Goal: Task Accomplishment & Management: Complete application form

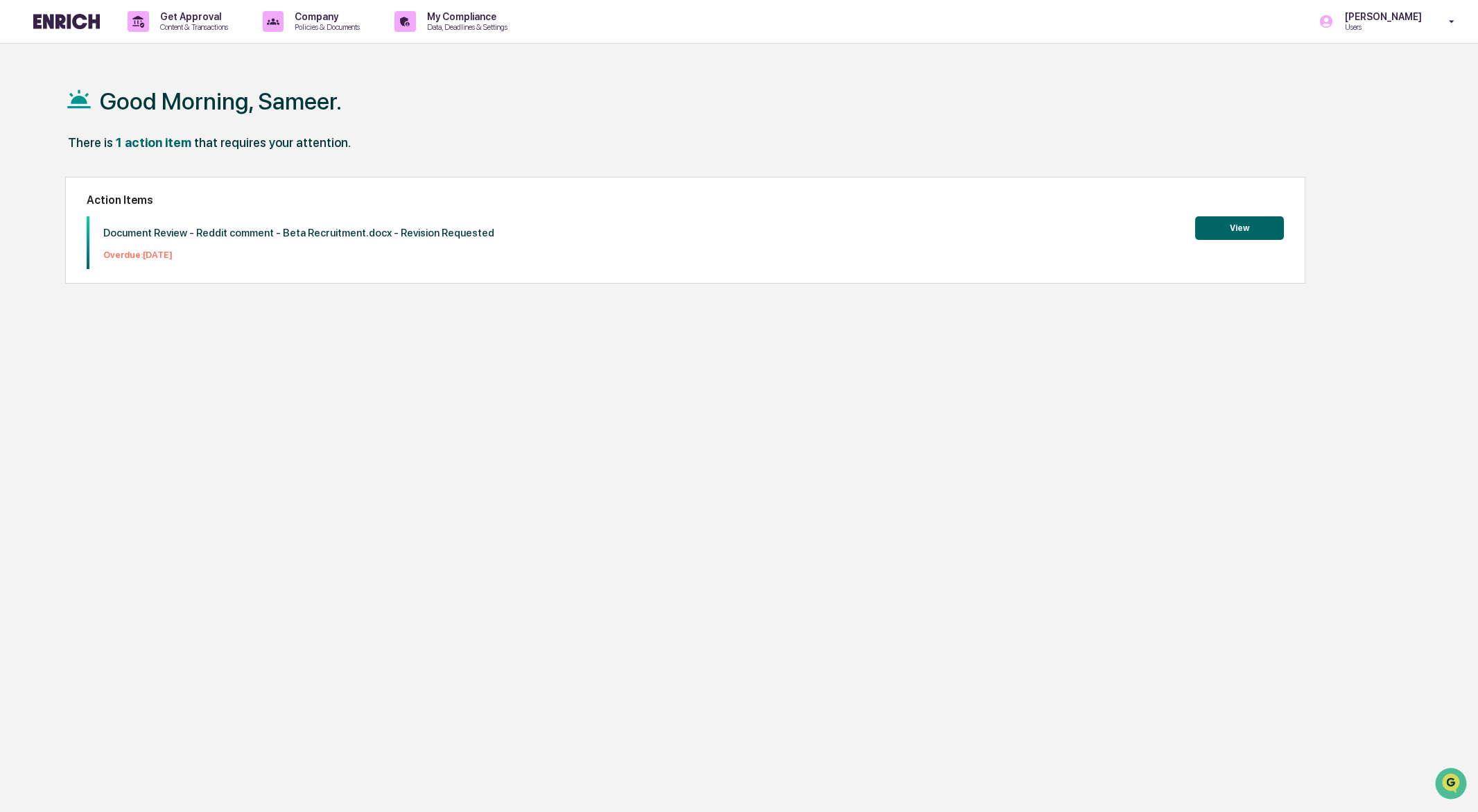
click at [1224, 223] on button "View" at bounding box center [1239, 227] width 88 height 24
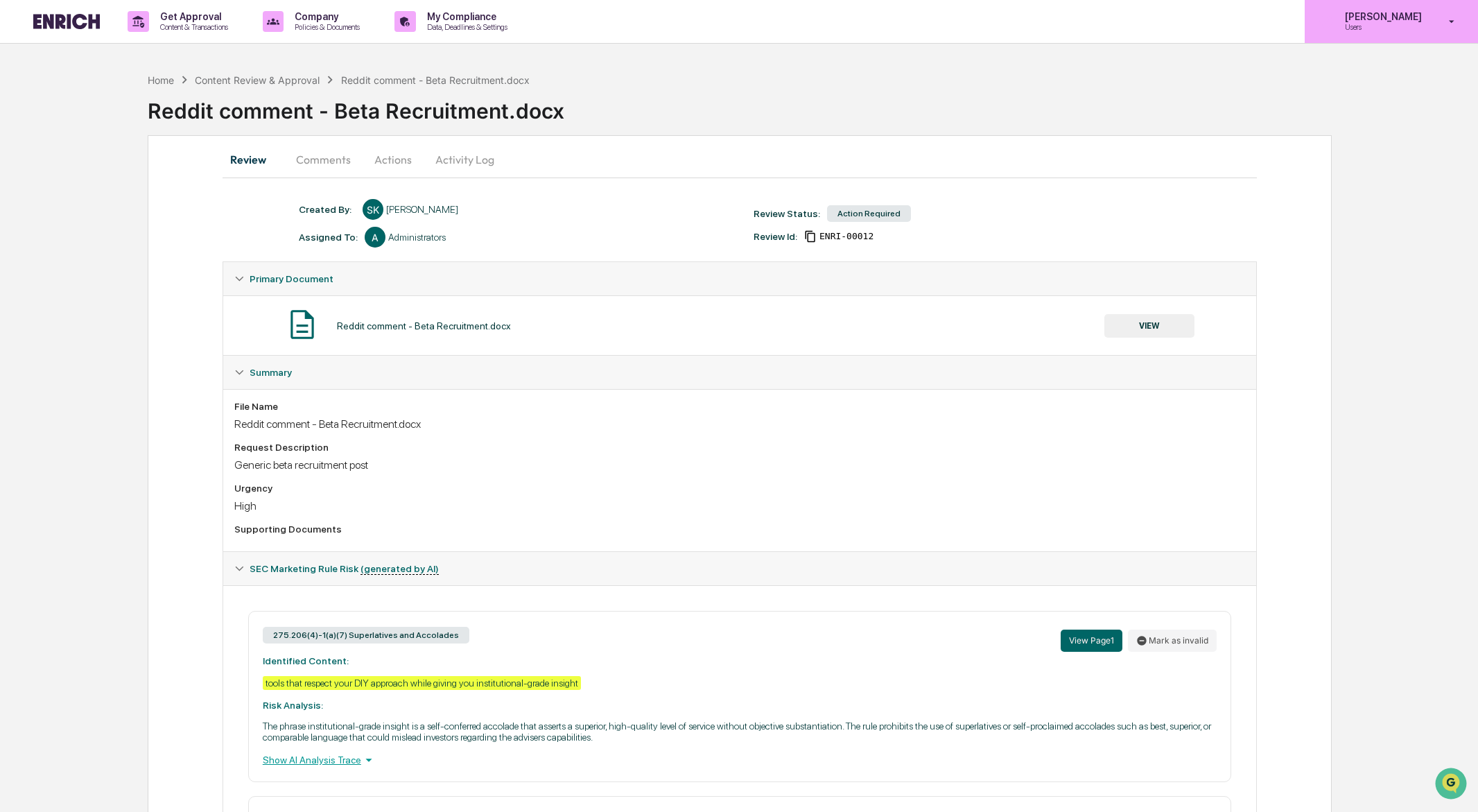
click at [1427, 26] on p "Users" at bounding box center [1381, 27] width 95 height 10
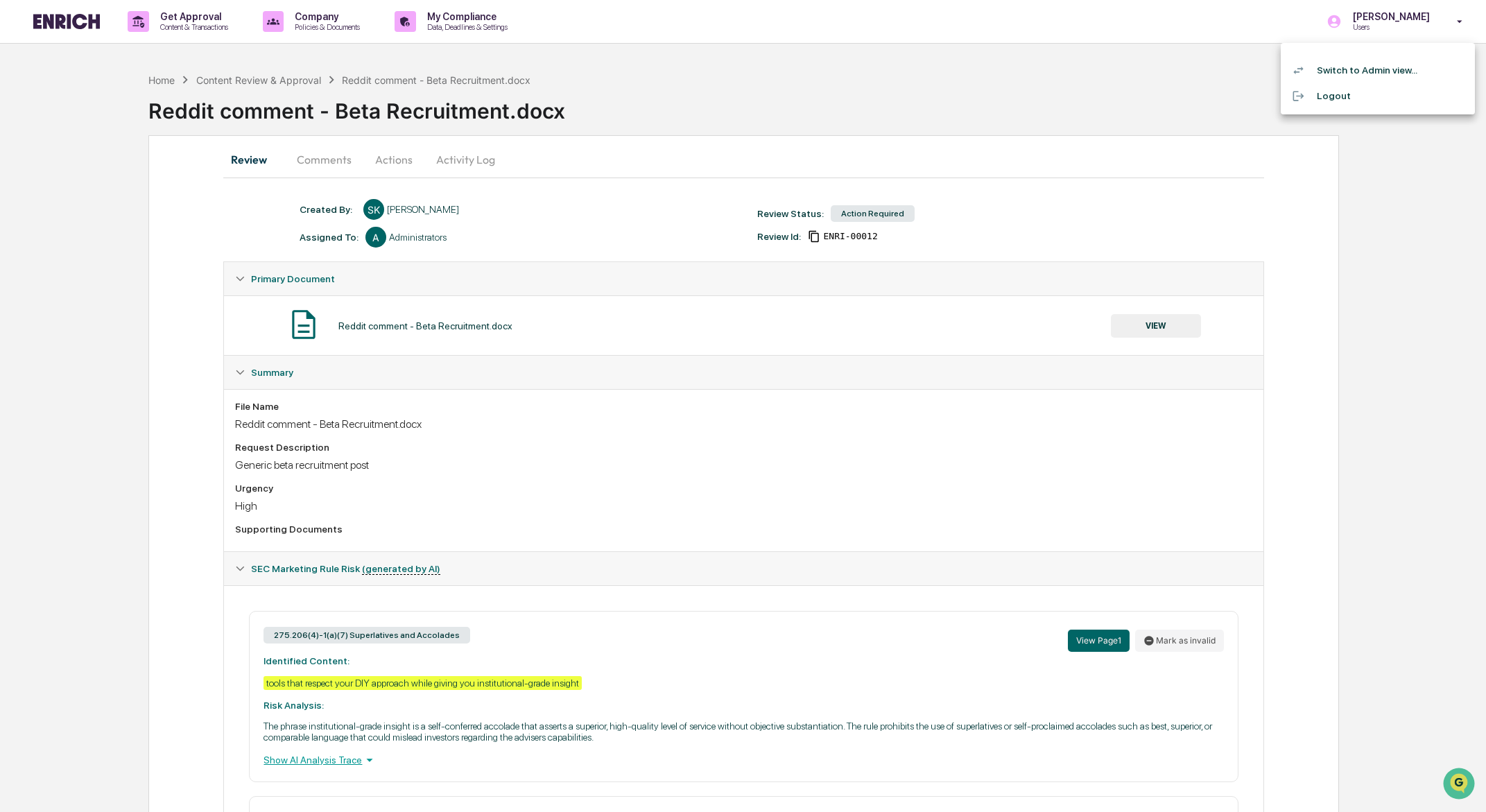
click at [1415, 69] on li "Switch to Admin view..." at bounding box center [1378, 71] width 194 height 26
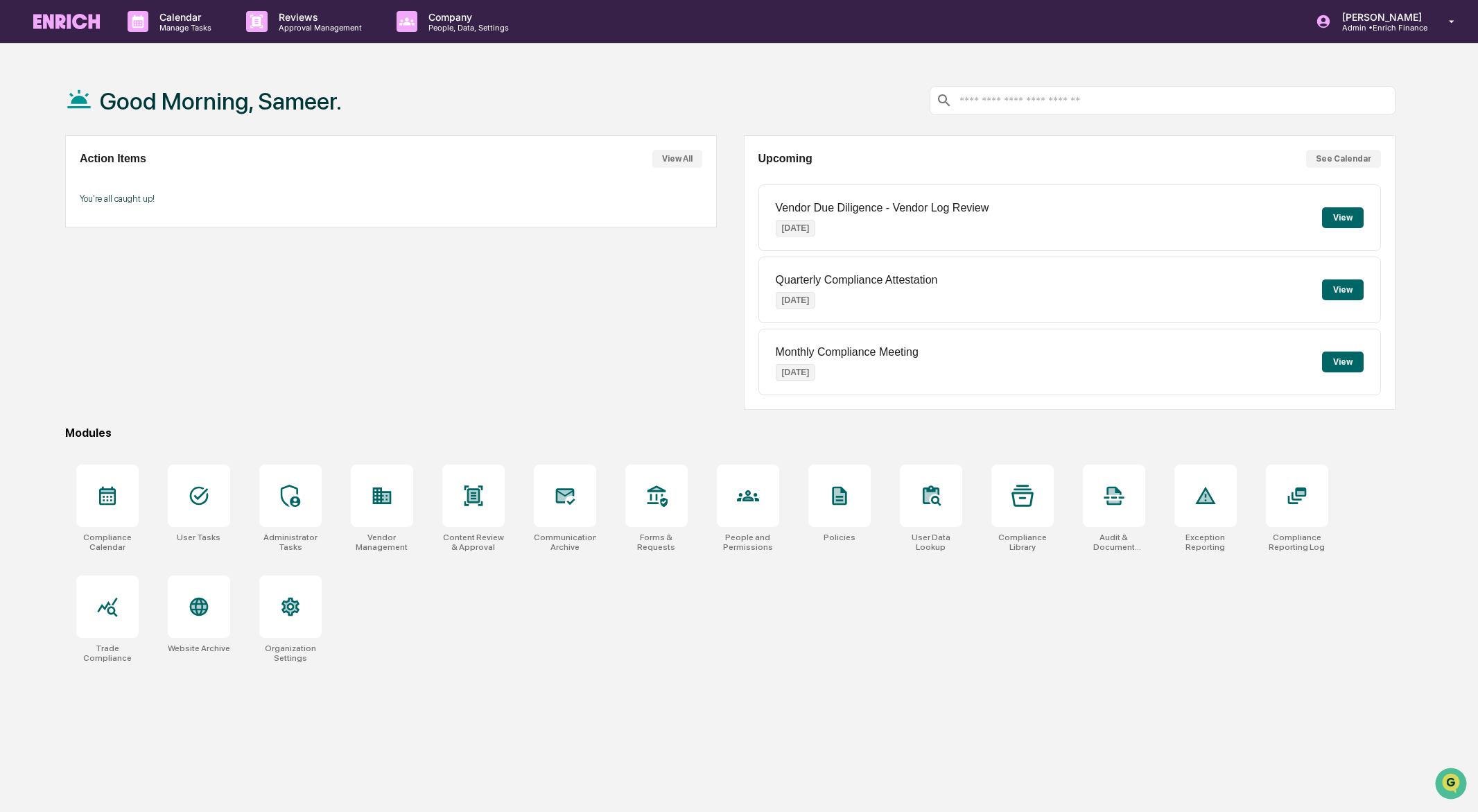
click at [1351, 217] on button "View" at bounding box center [1343, 217] width 41 height 21
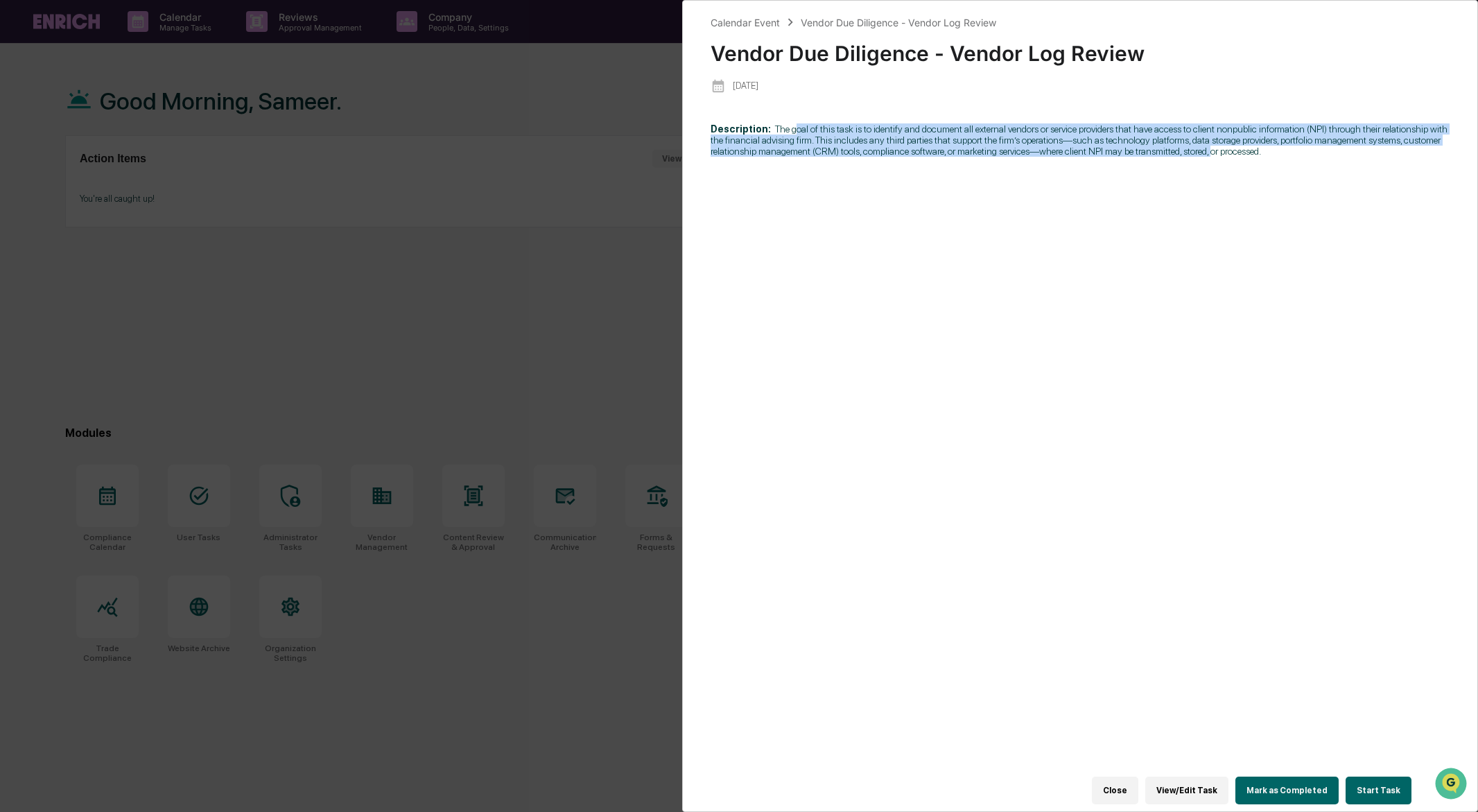
drag, startPoint x: 797, startPoint y: 128, endPoint x: 803, endPoint y: 168, distance: 40.4
click at [803, 157] on span "The goal of this task is to identify and document all external vendors or servi…" at bounding box center [1079, 140] width 737 height 34
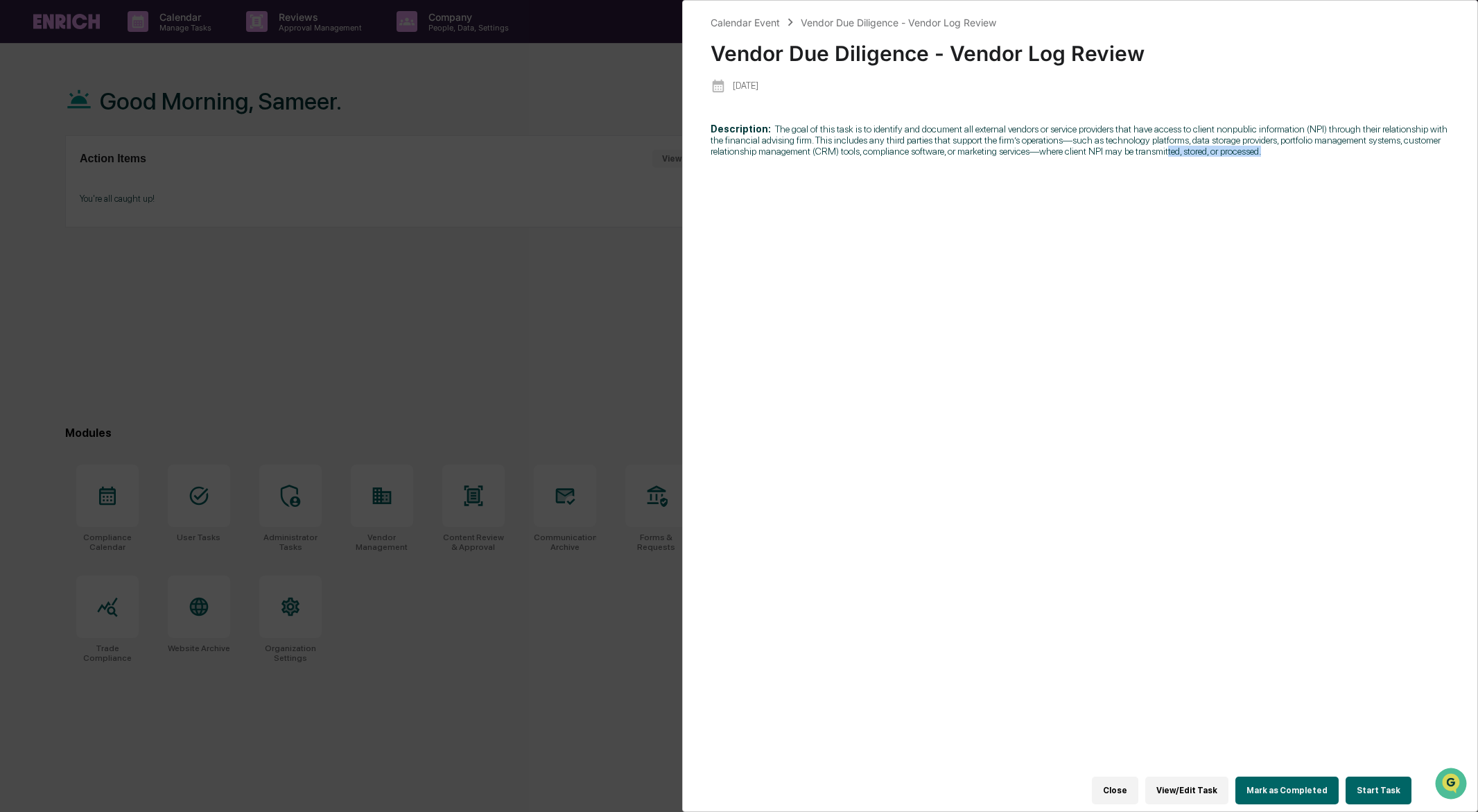
drag, startPoint x: 746, startPoint y: 163, endPoint x: 988, endPoint y: 167, distance: 242.0
click at [988, 157] on p "Description: The goal of this task is to identify and document all external ven…" at bounding box center [1080, 140] width 739 height 34
click at [1364, 790] on button "Start Task" at bounding box center [1378, 790] width 66 height 28
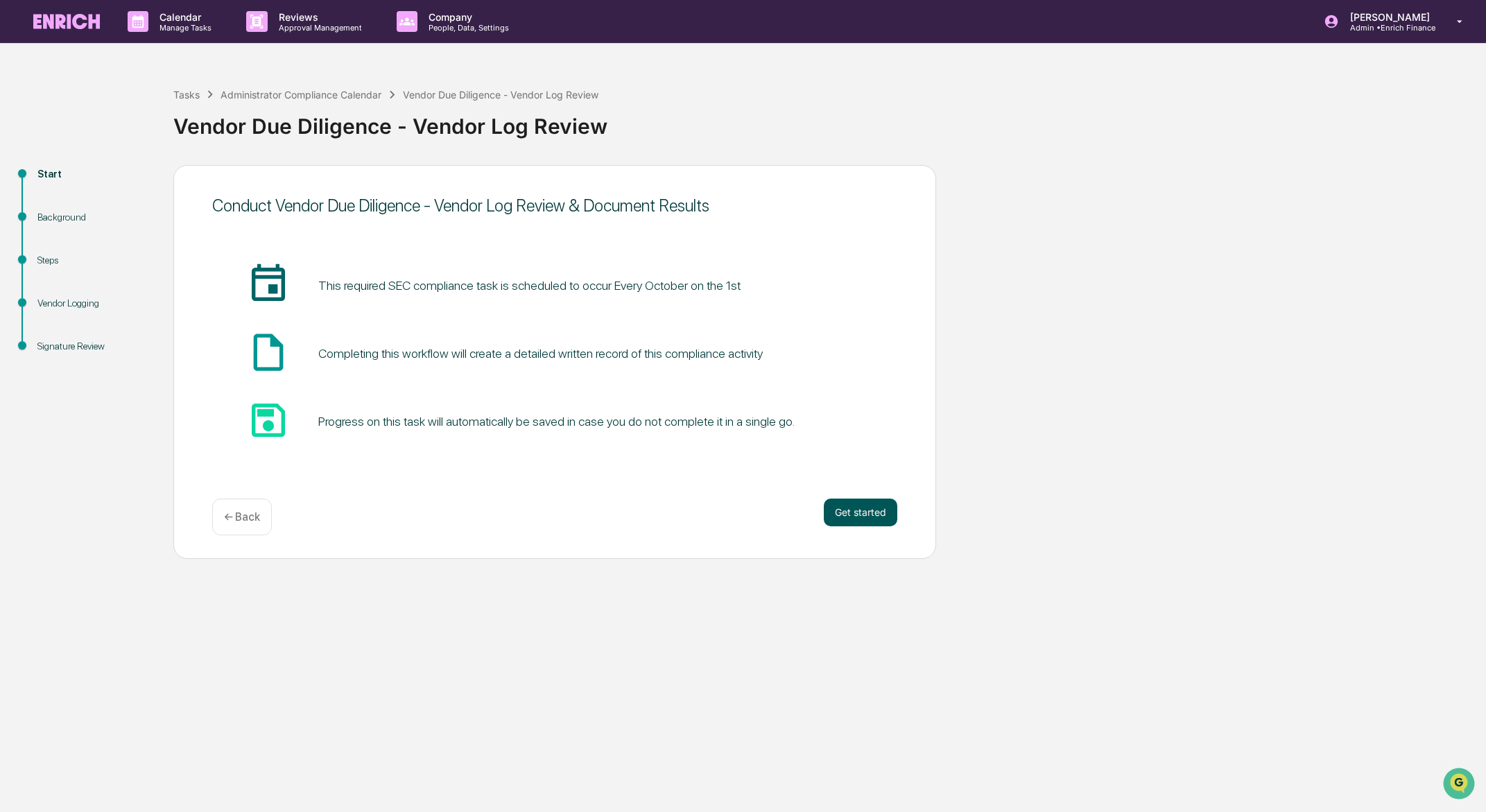
click at [875, 518] on button "Get started" at bounding box center [860, 512] width 73 height 28
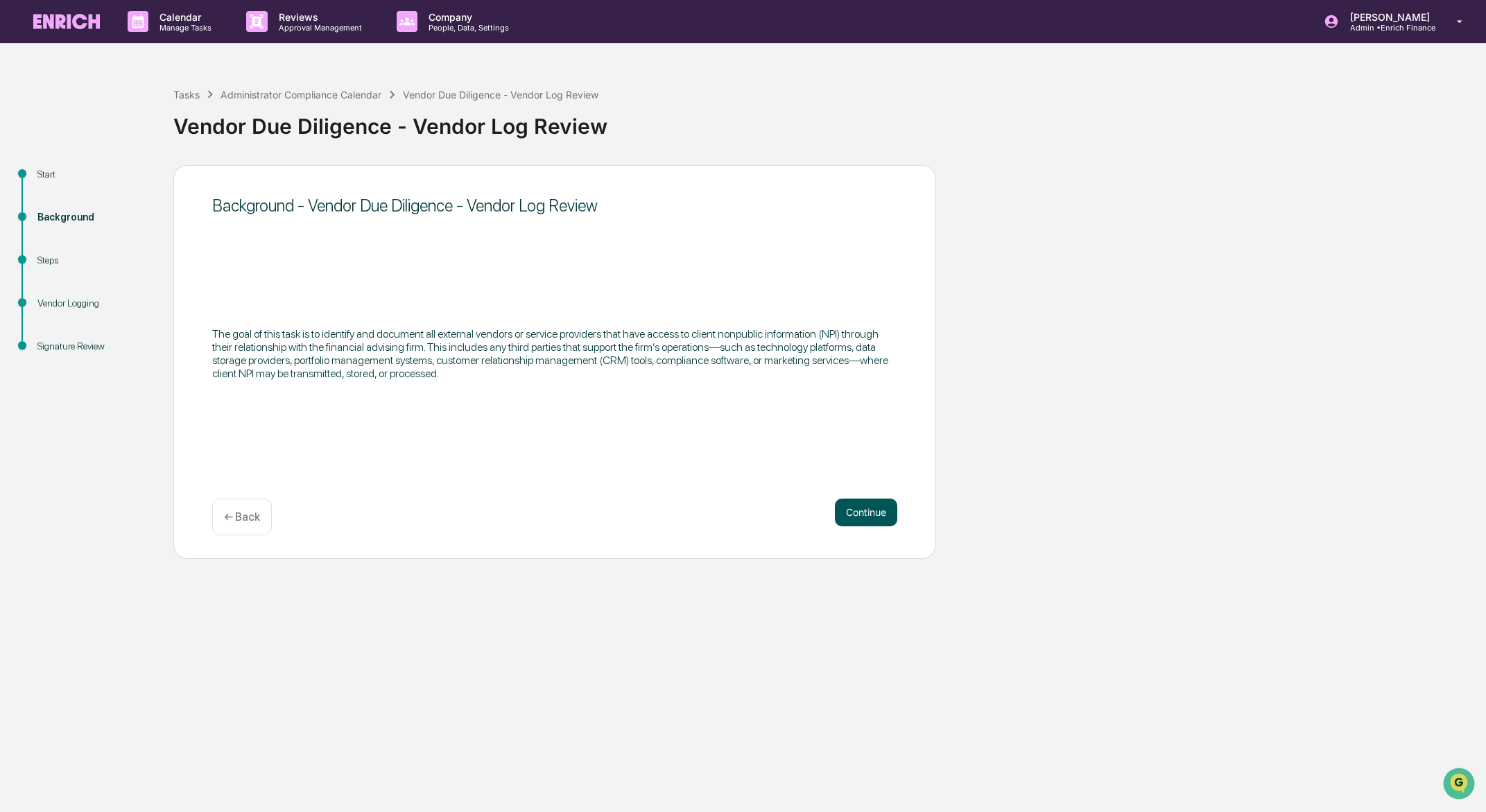
click at [881, 515] on button "Continue" at bounding box center [866, 512] width 63 height 28
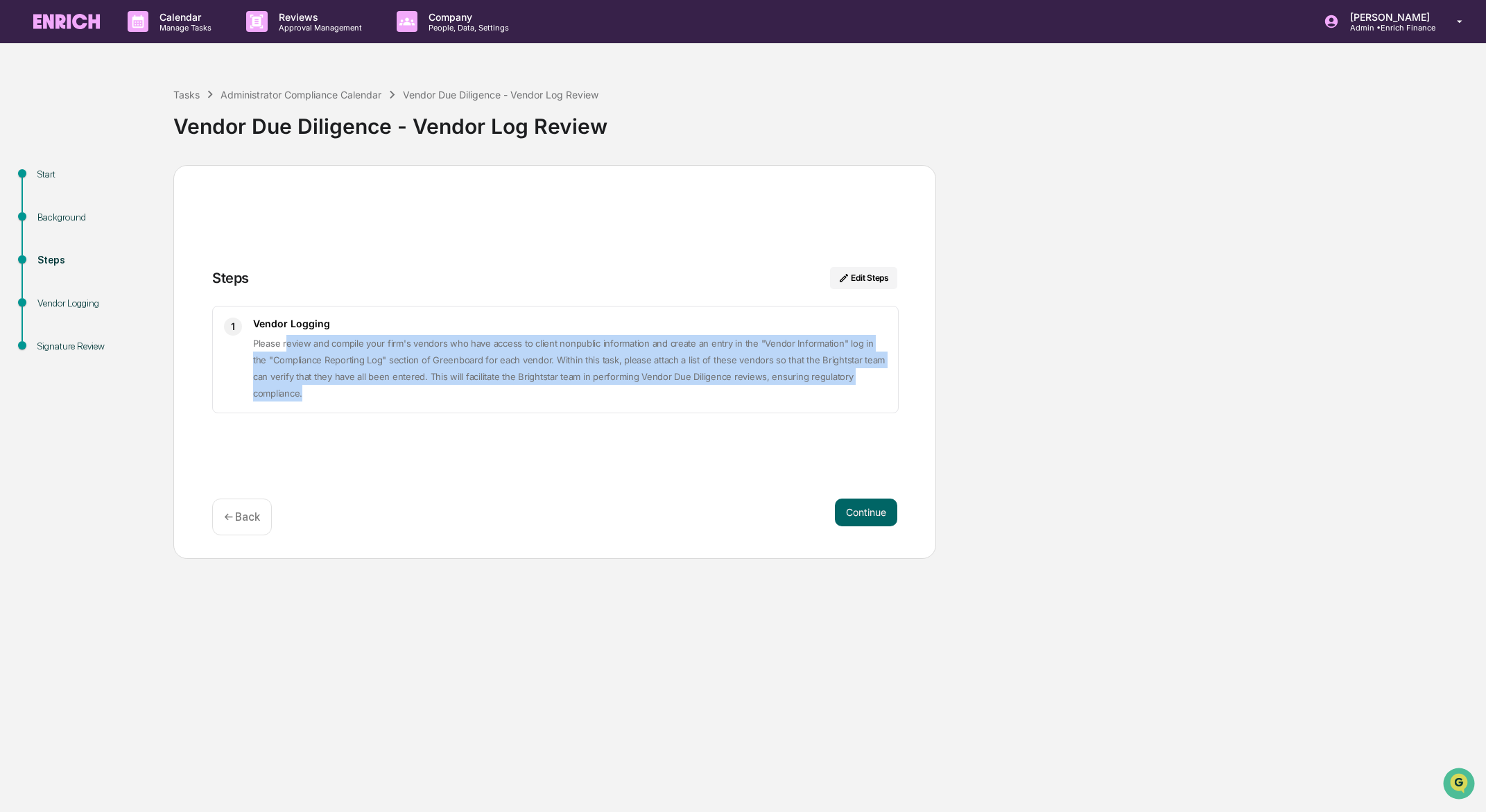
drag, startPoint x: 287, startPoint y: 349, endPoint x: 458, endPoint y: 396, distance: 177.3
click at [458, 396] on div "1 Vendor Logging ​Please review and compile your firm's vendors who have access…" at bounding box center [555, 359] width 687 height 108
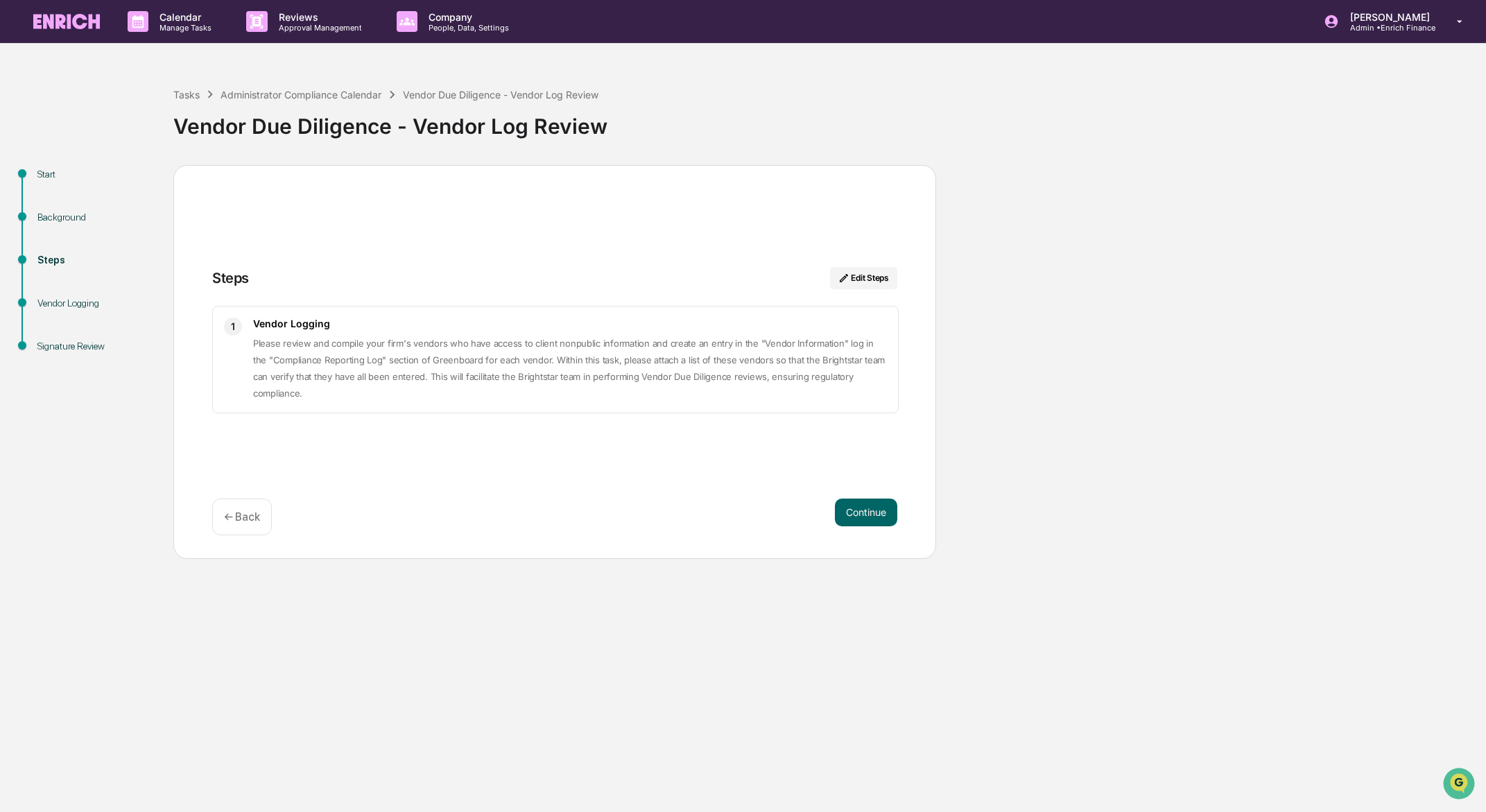
click at [452, 389] on span "​Please review and compile your firm's vendors who have access to client nonpub…" at bounding box center [569, 369] width 632 height 61
click at [871, 507] on button "Continue" at bounding box center [866, 512] width 63 height 28
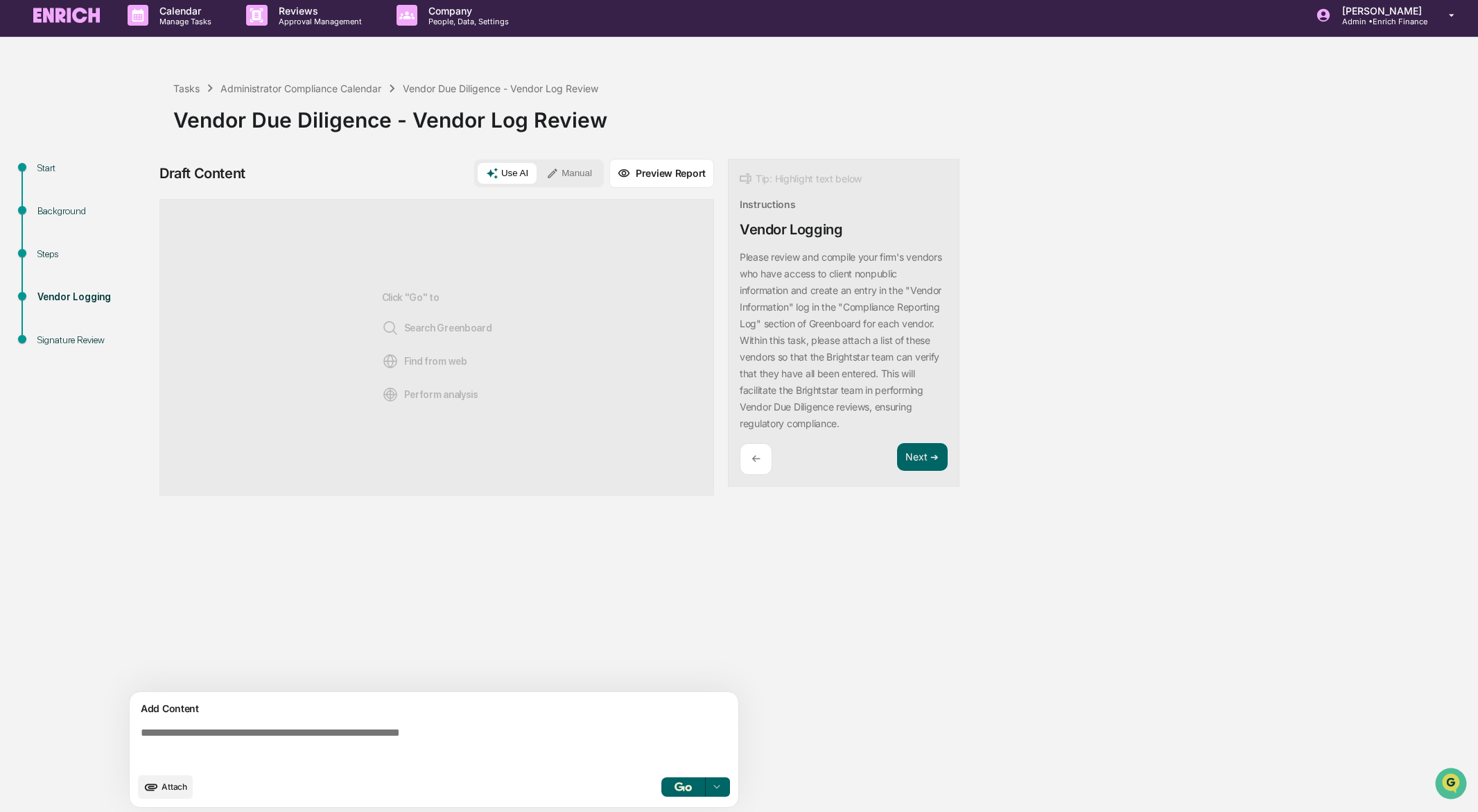
scroll to position [11, 0]
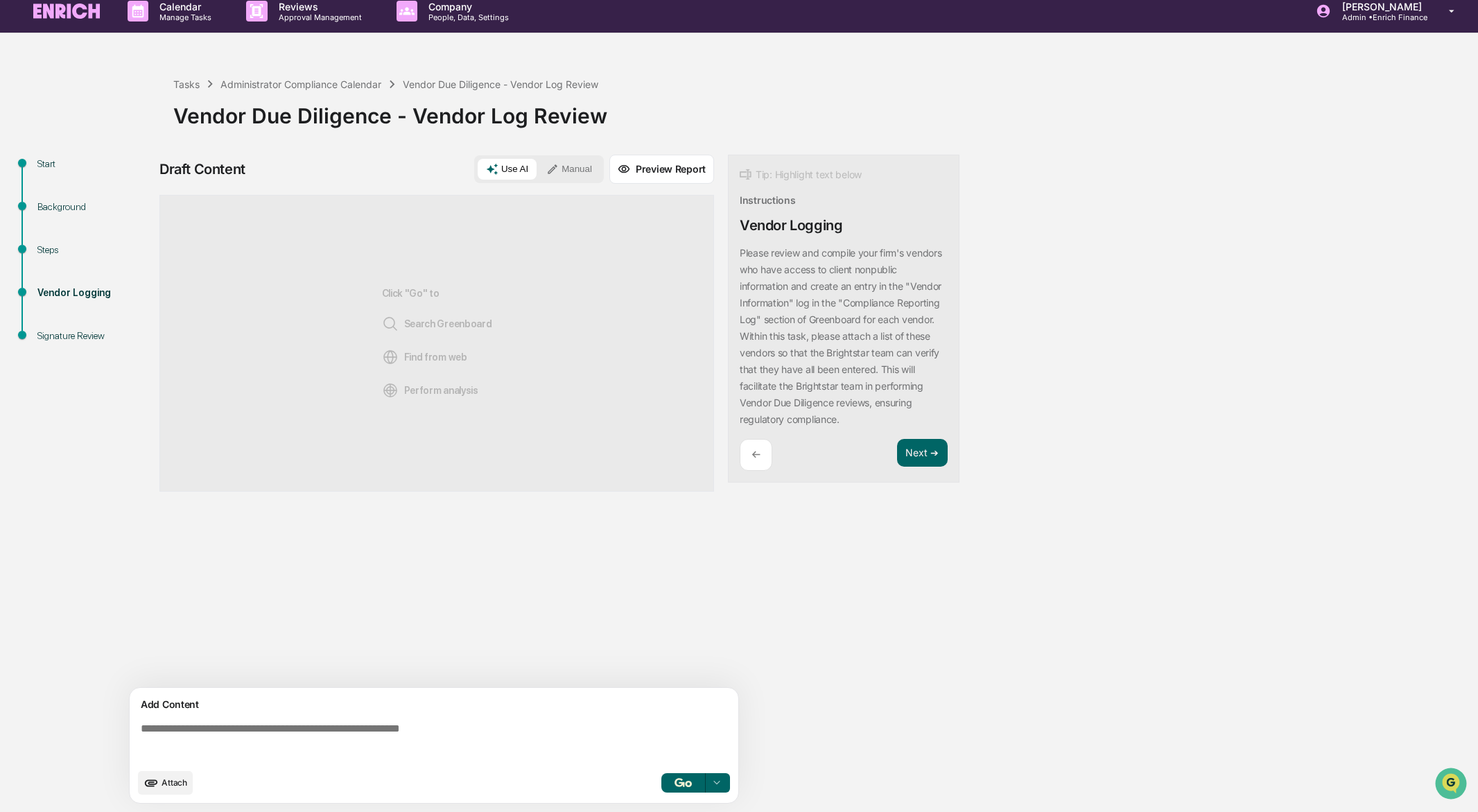
click at [414, 356] on span "Find from web" at bounding box center [425, 356] width 86 height 16
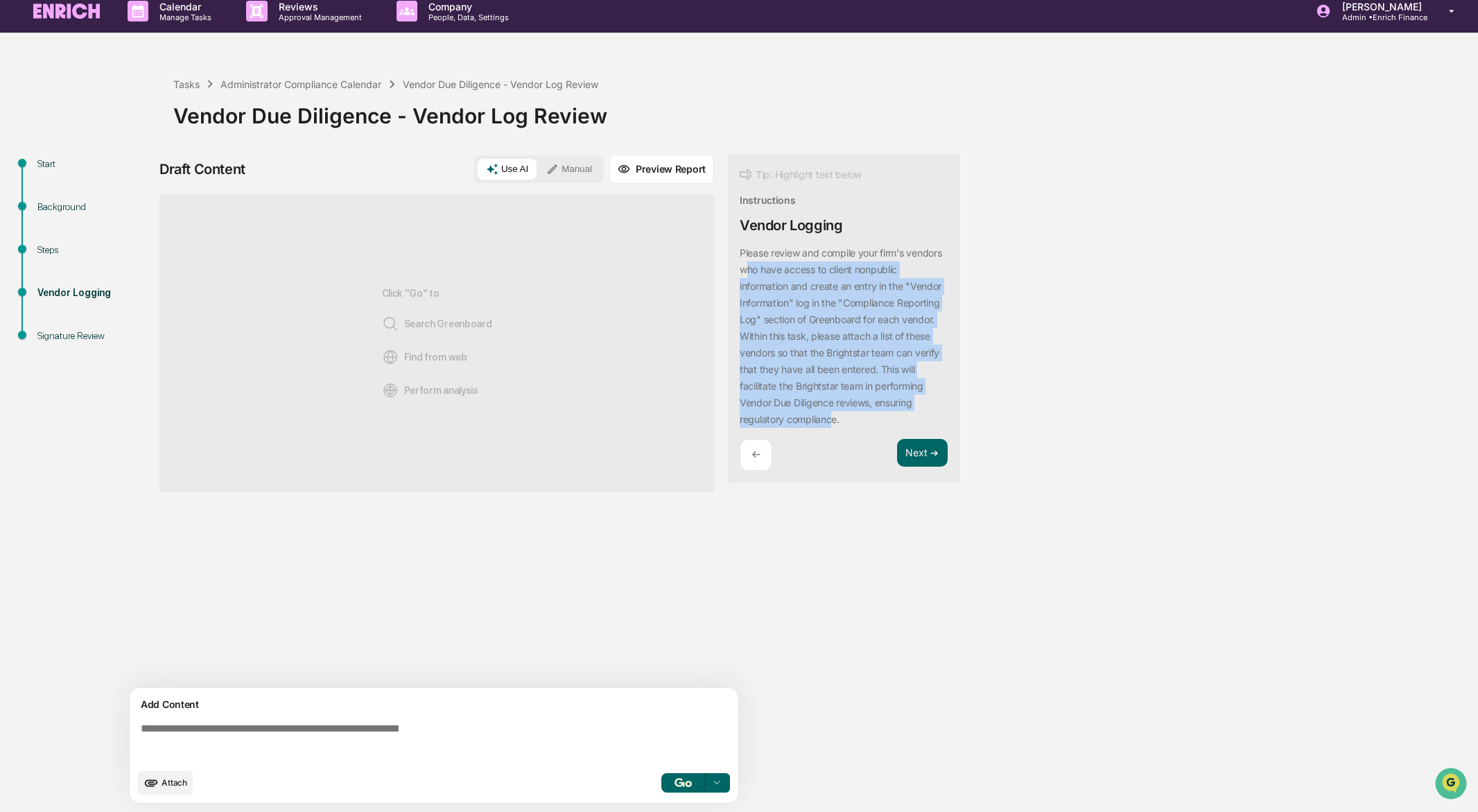
drag, startPoint x: 783, startPoint y: 268, endPoint x: 875, endPoint y: 418, distance: 176.0
click at [875, 418] on p "​Please review and compile your firm's vendors who have access to client nonpub…" at bounding box center [841, 336] width 202 height 178
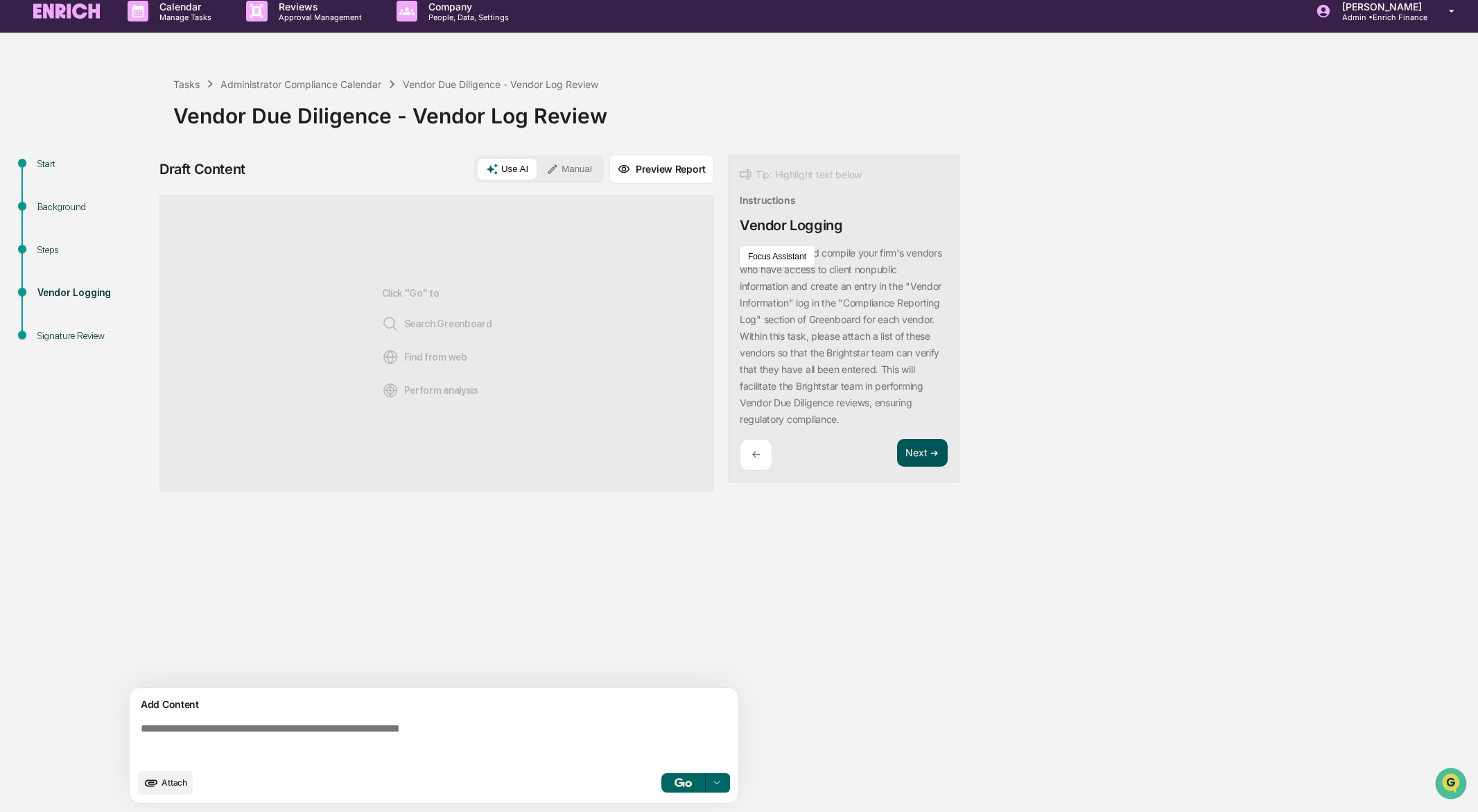
click at [942, 461] on button "Next ➔" at bounding box center [922, 453] width 51 height 29
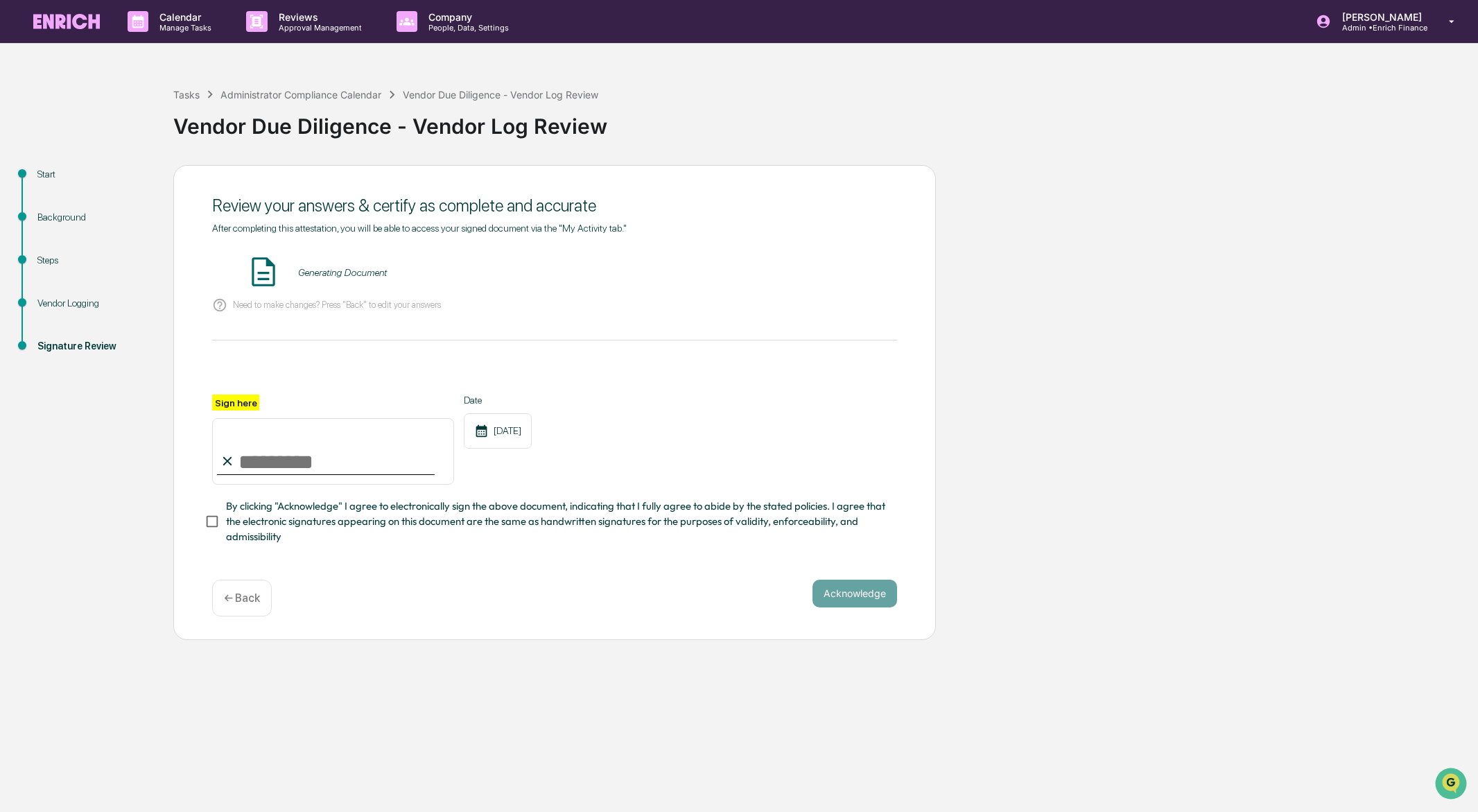
scroll to position [0, 0]
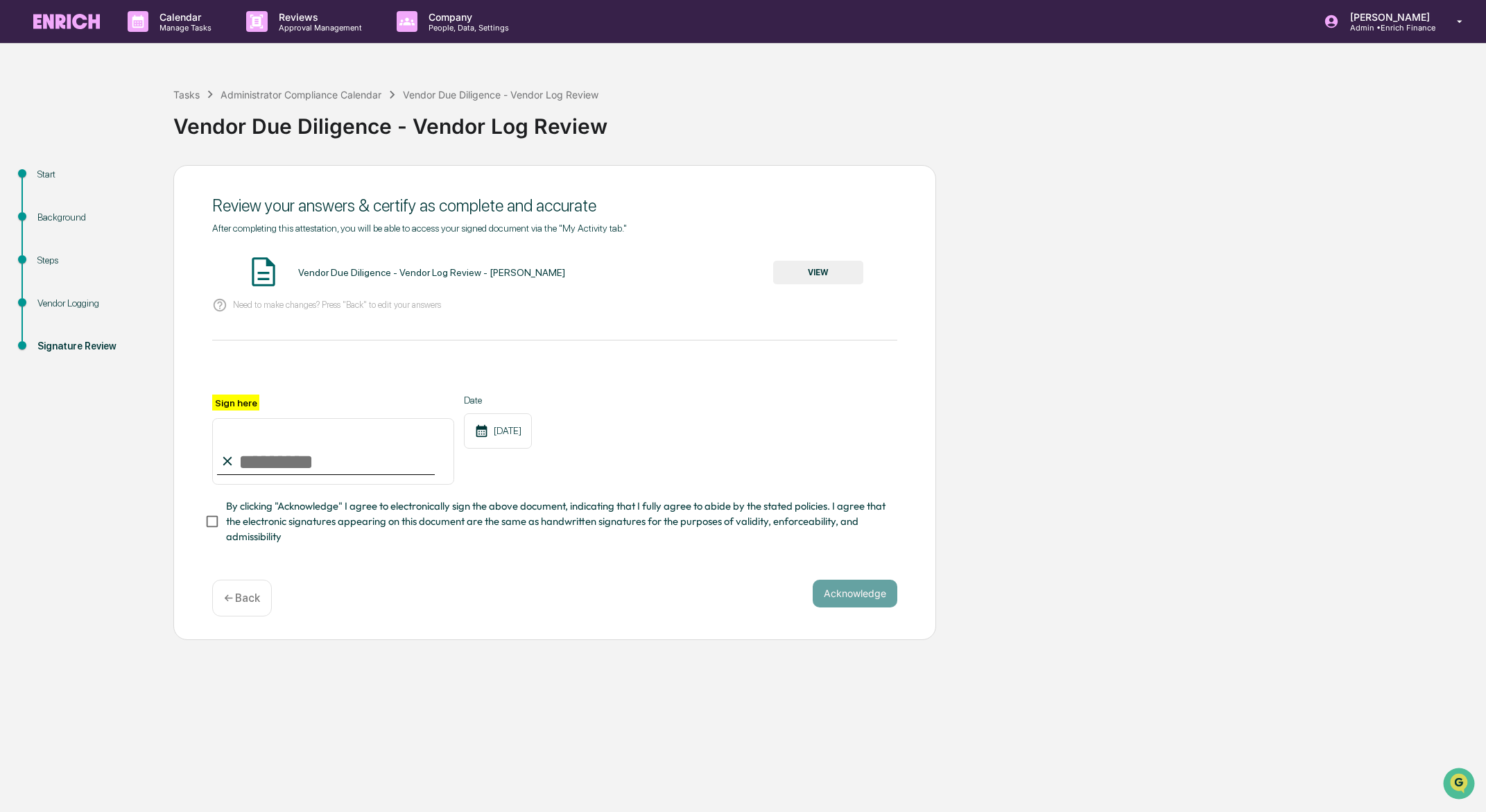
click at [224, 589] on div "← Back" at bounding box center [242, 598] width 60 height 37
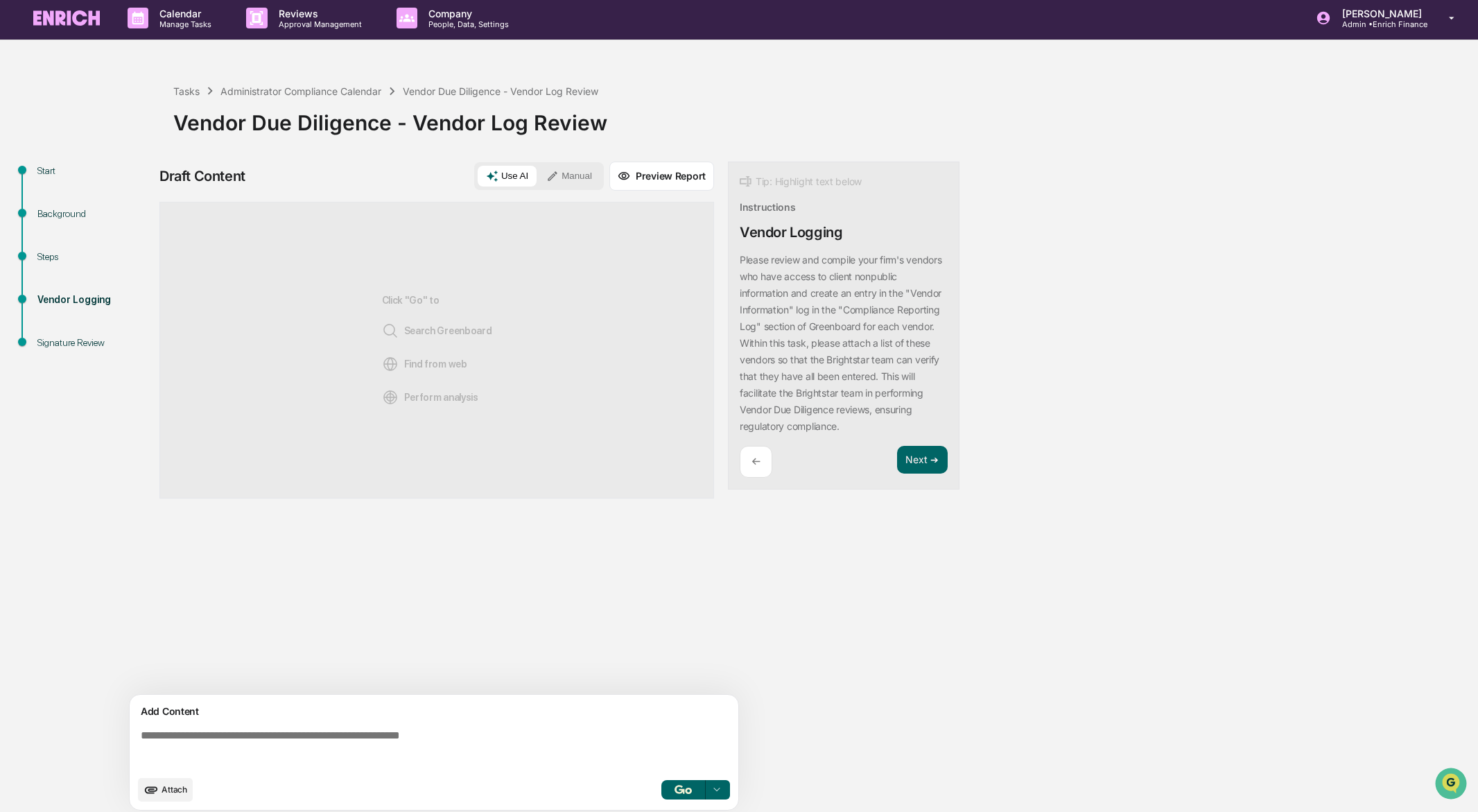
scroll to position [11, 0]
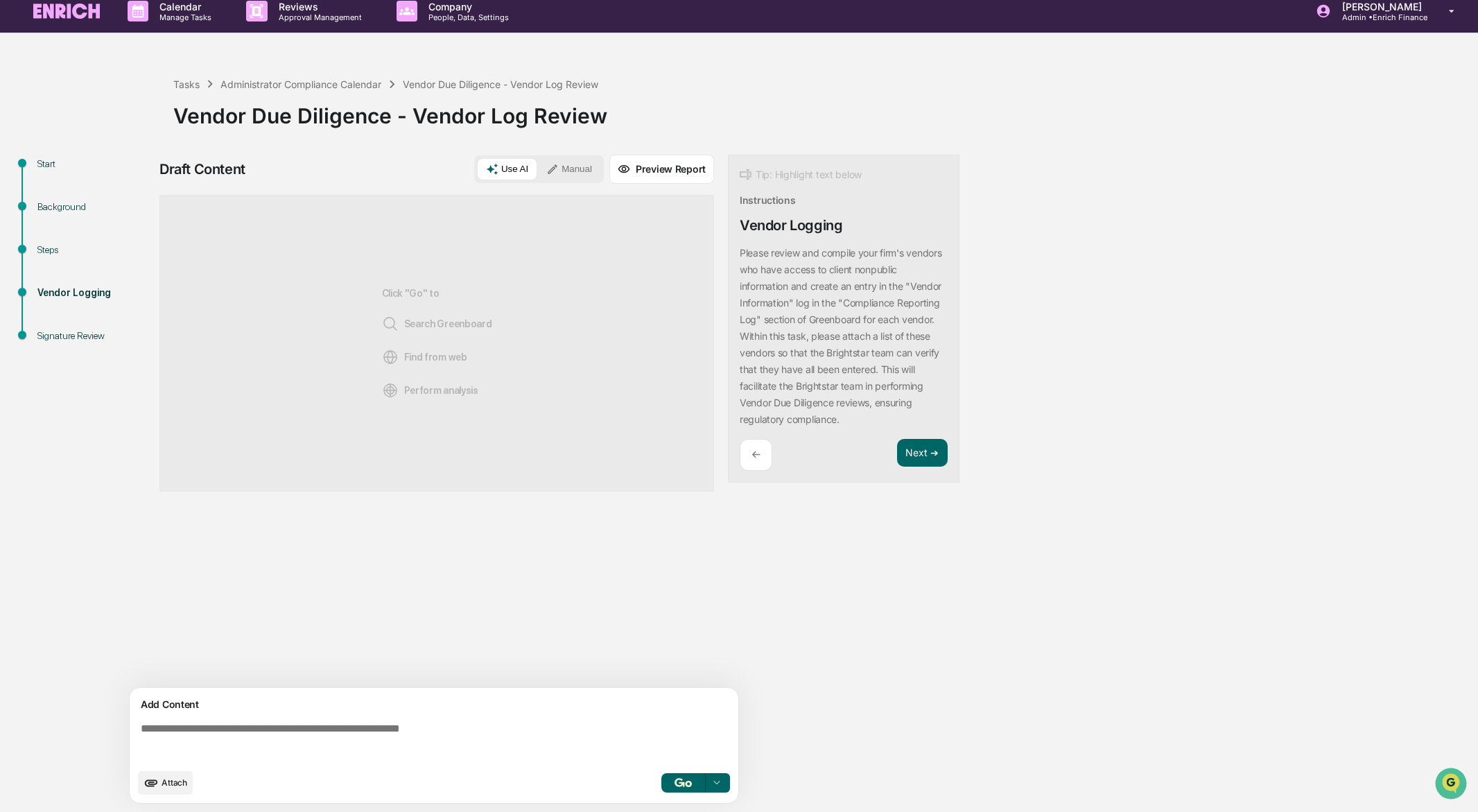
click at [289, 727] on textarea at bounding box center [437, 741] width 603 height 50
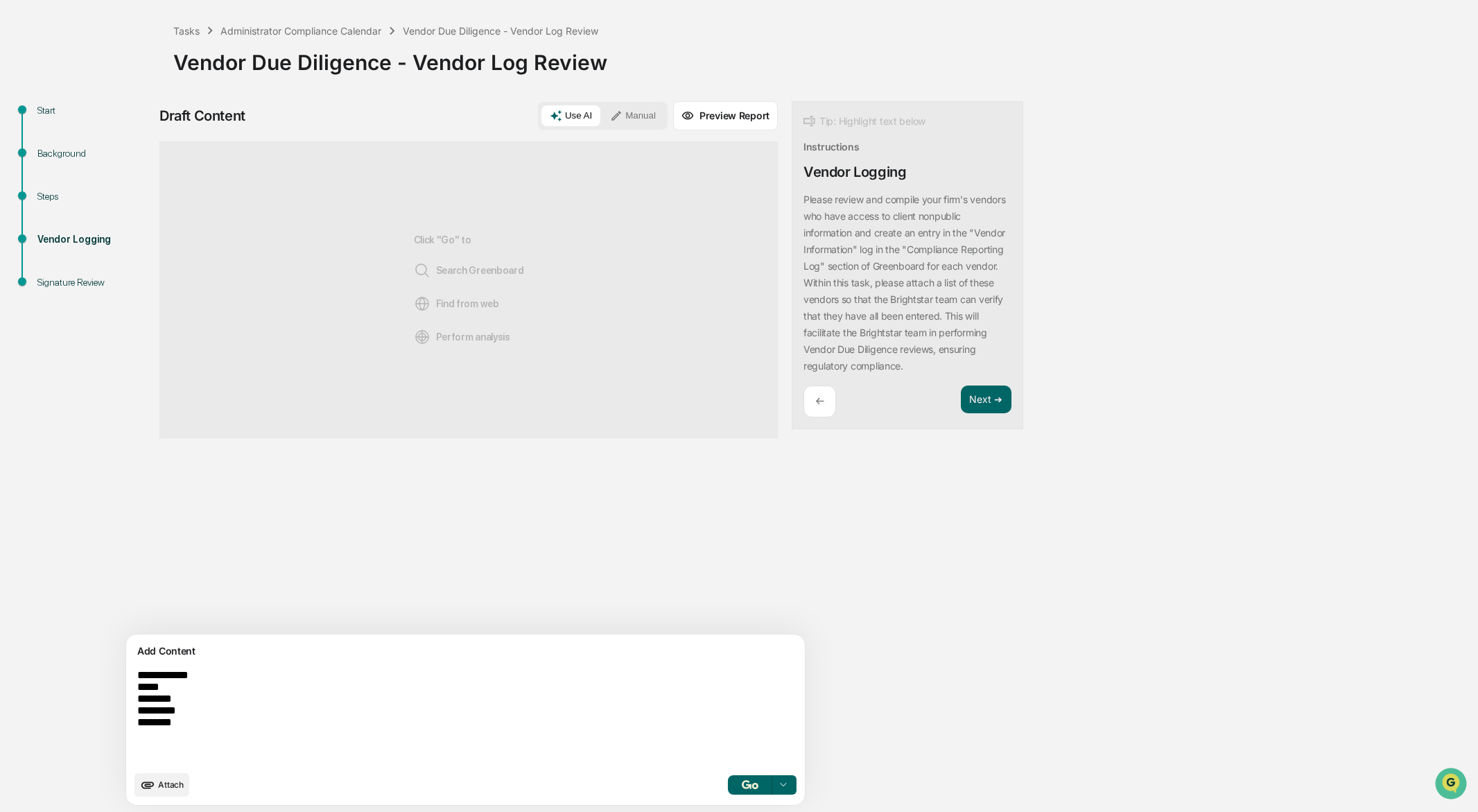
scroll to position [66, 0]
type textarea "**********"
click at [741, 794] on img "button" at bounding box center [749, 796] width 16 height 9
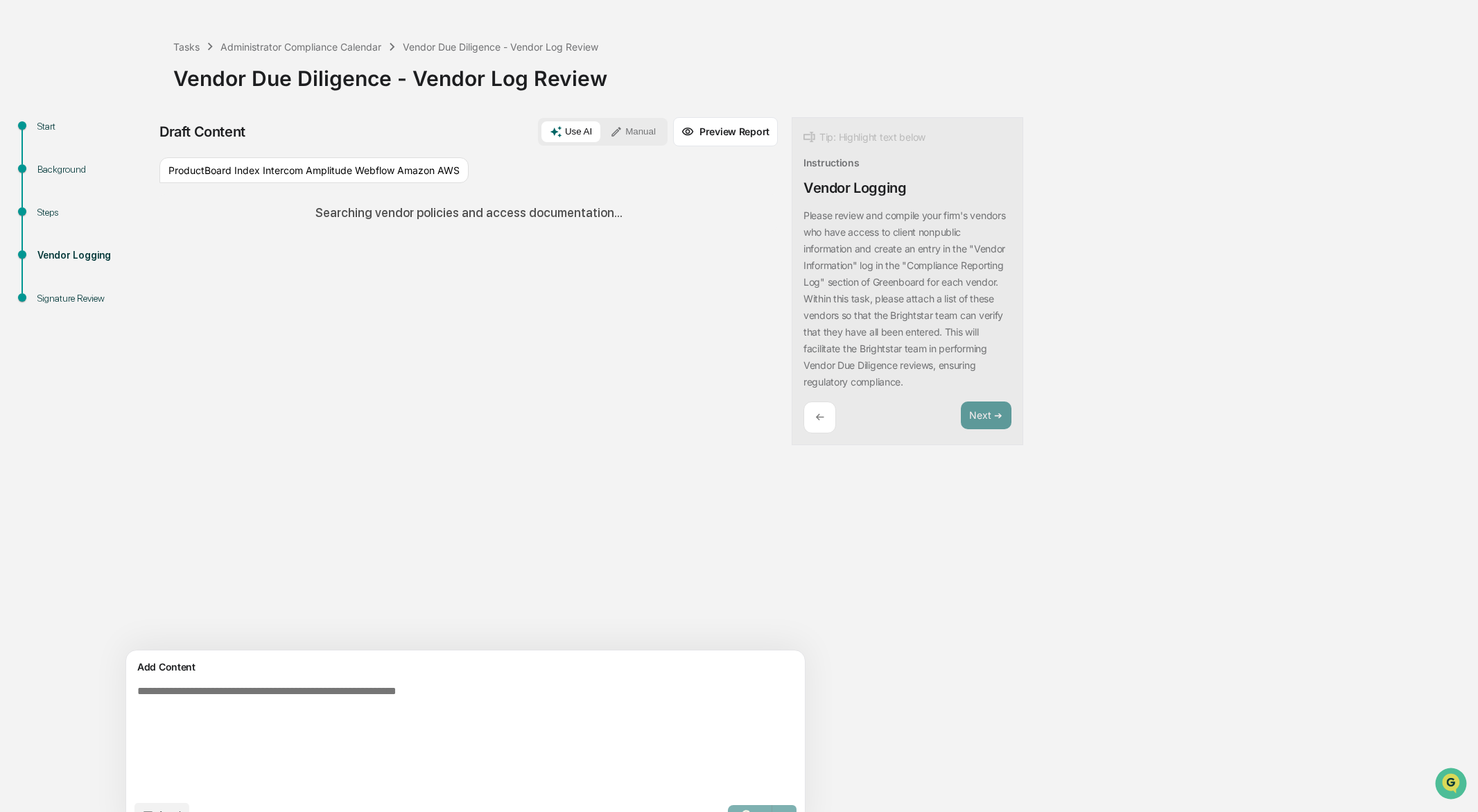
scroll to position [0, 0]
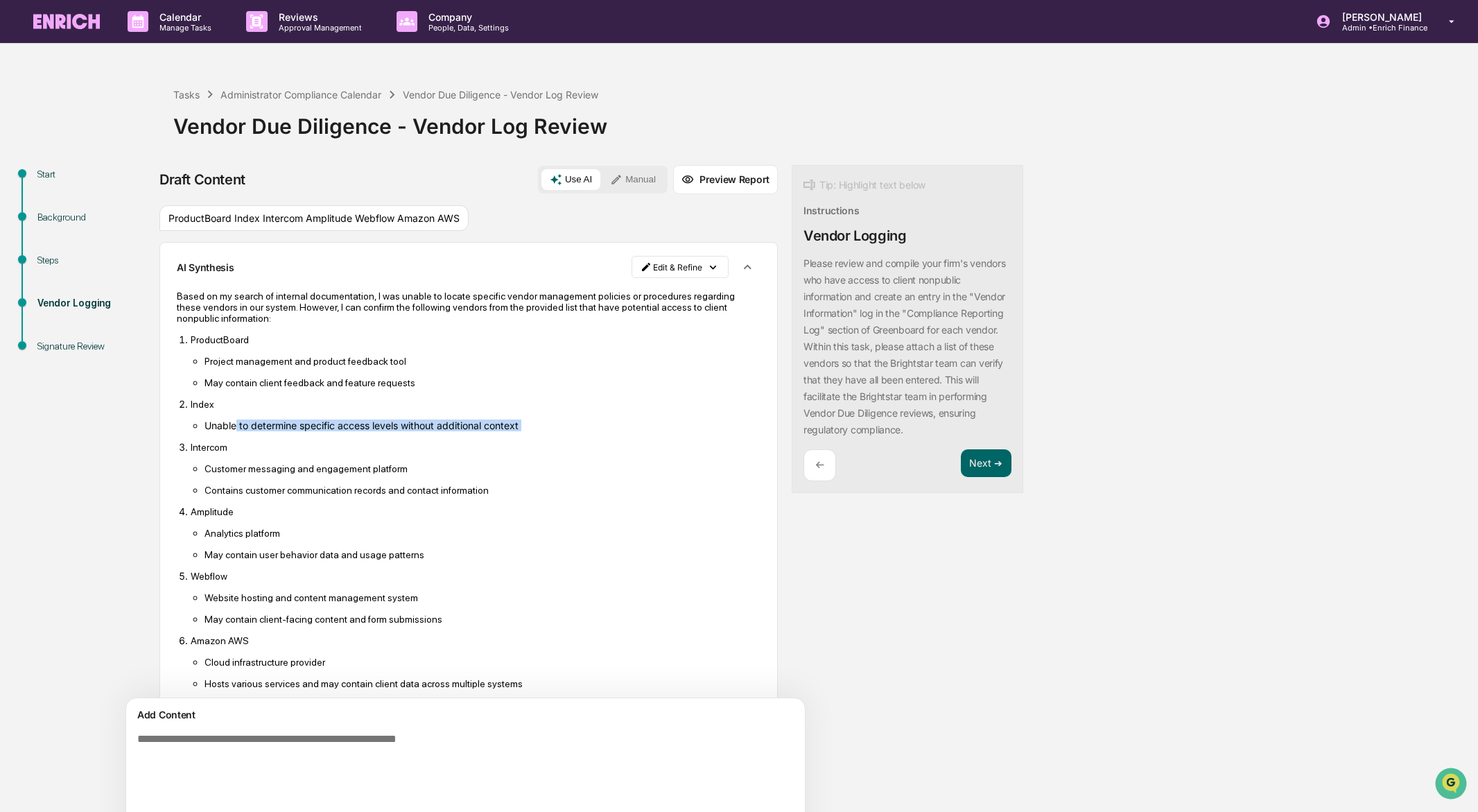
drag, startPoint x: 235, startPoint y: 430, endPoint x: 364, endPoint y: 437, distance: 129.2
click at [364, 437] on ol "ProductBoard Project management and product feedback tool May contain client fe…" at bounding box center [468, 511] width 584 height 356
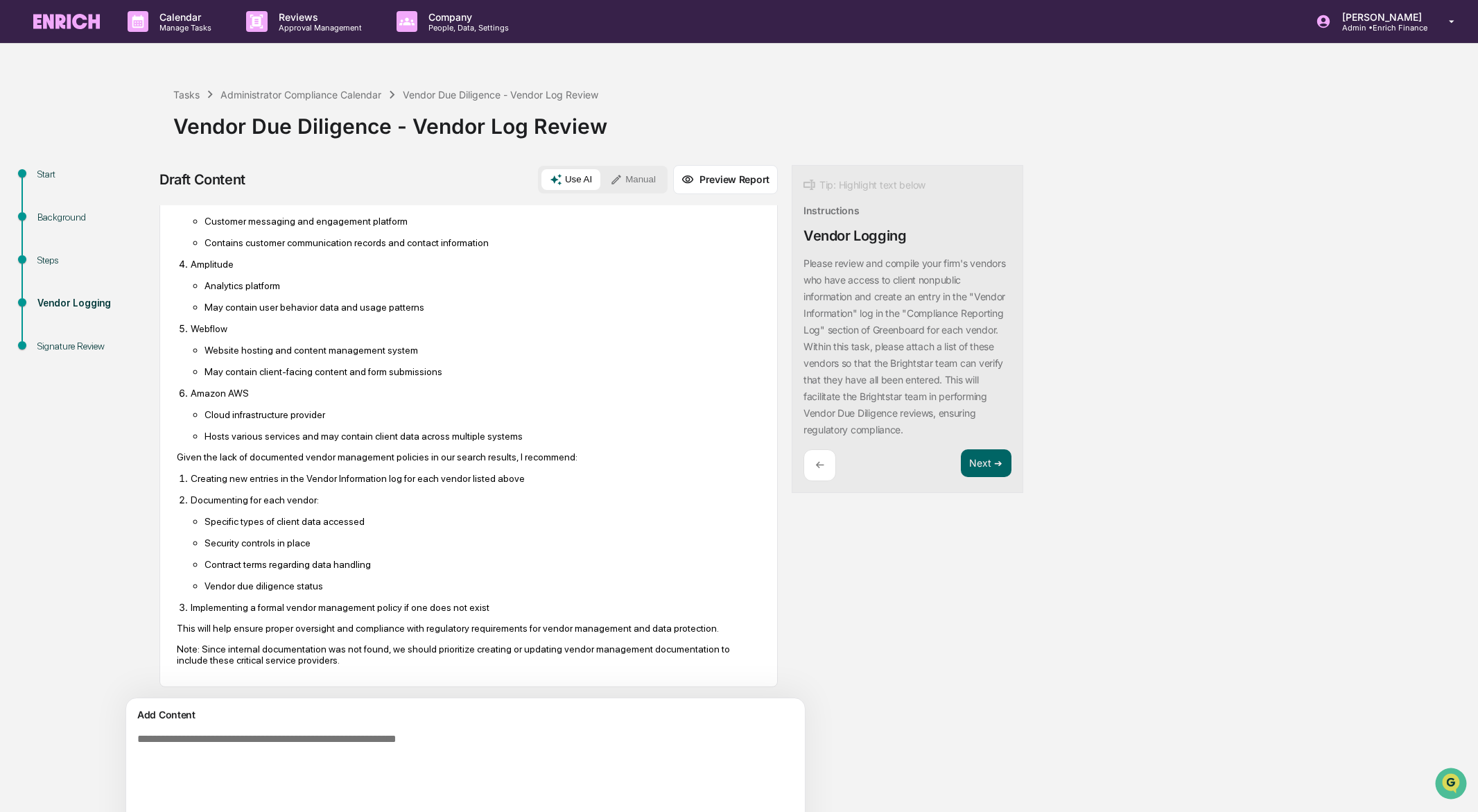
scroll to position [264, 0]
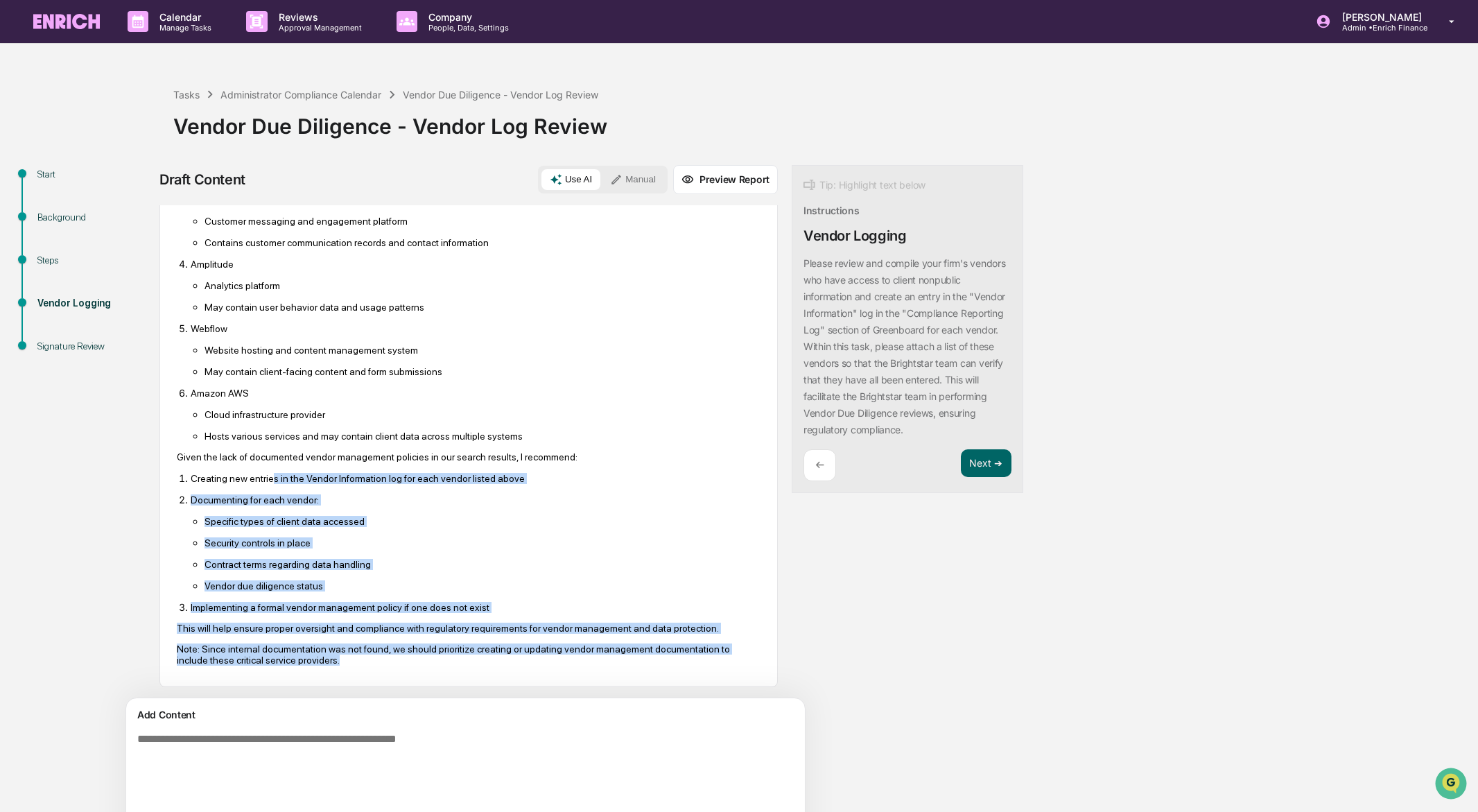
drag, startPoint x: 277, startPoint y: 463, endPoint x: 379, endPoint y: 671, distance: 231.7
click at [379, 671] on div "Based on my search of internal documentation, I was unable to locate specific v…" at bounding box center [468, 354] width 584 height 642
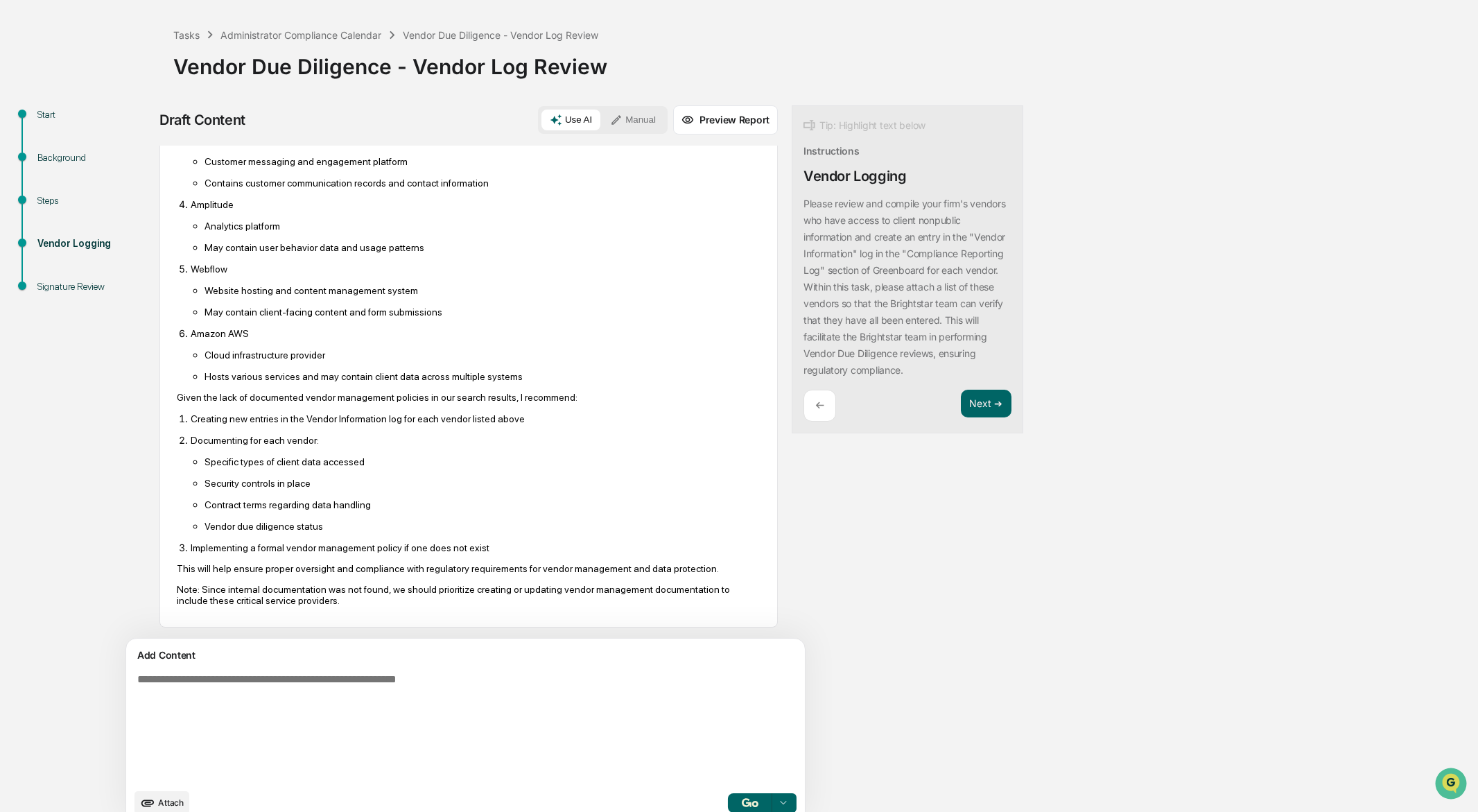
scroll to position [80, 0]
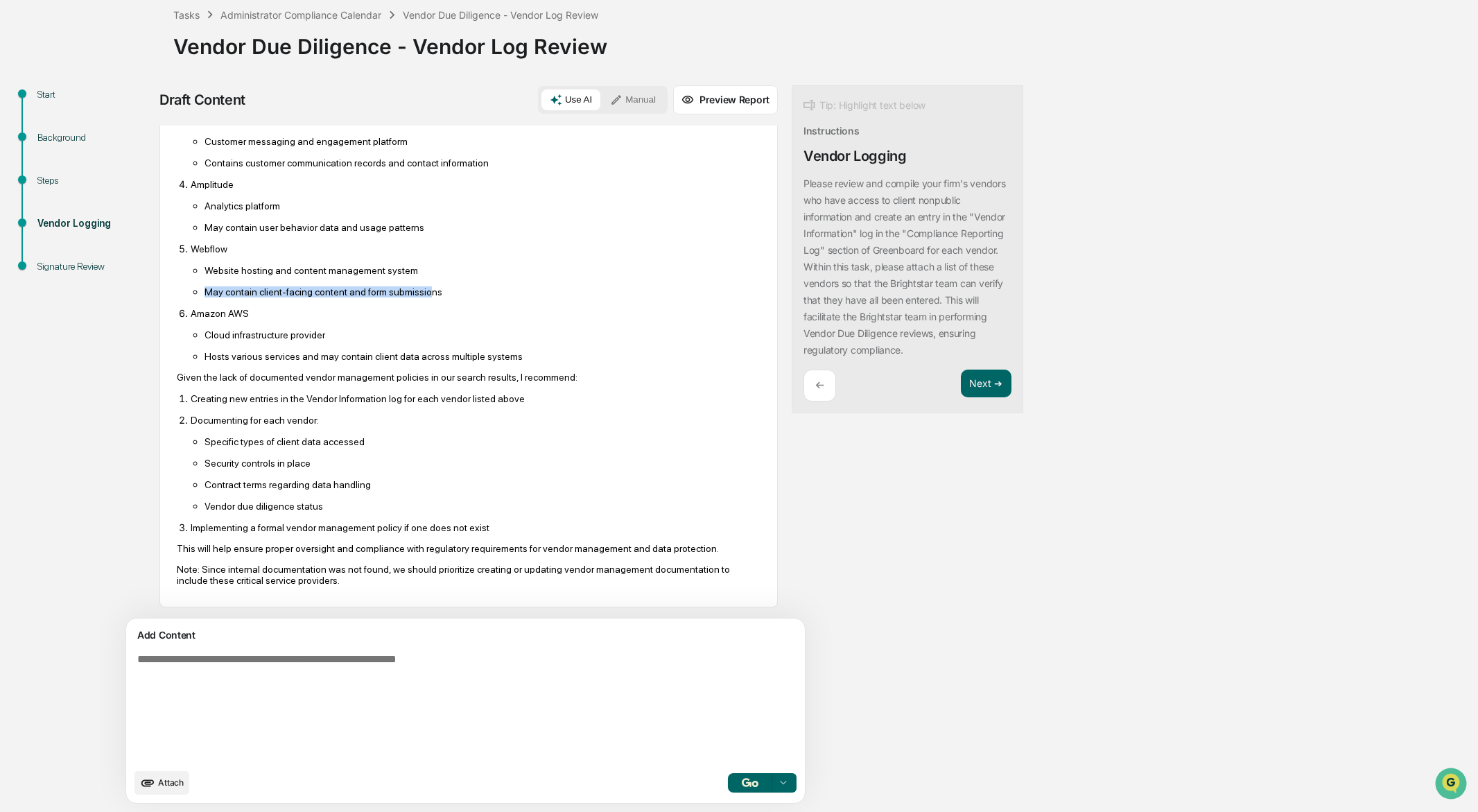
drag, startPoint x: 289, startPoint y: 270, endPoint x: 443, endPoint y: 279, distance: 154.3
click at [443, 287] on p "May contain client-facing content and form submissions" at bounding box center [483, 292] width 556 height 11
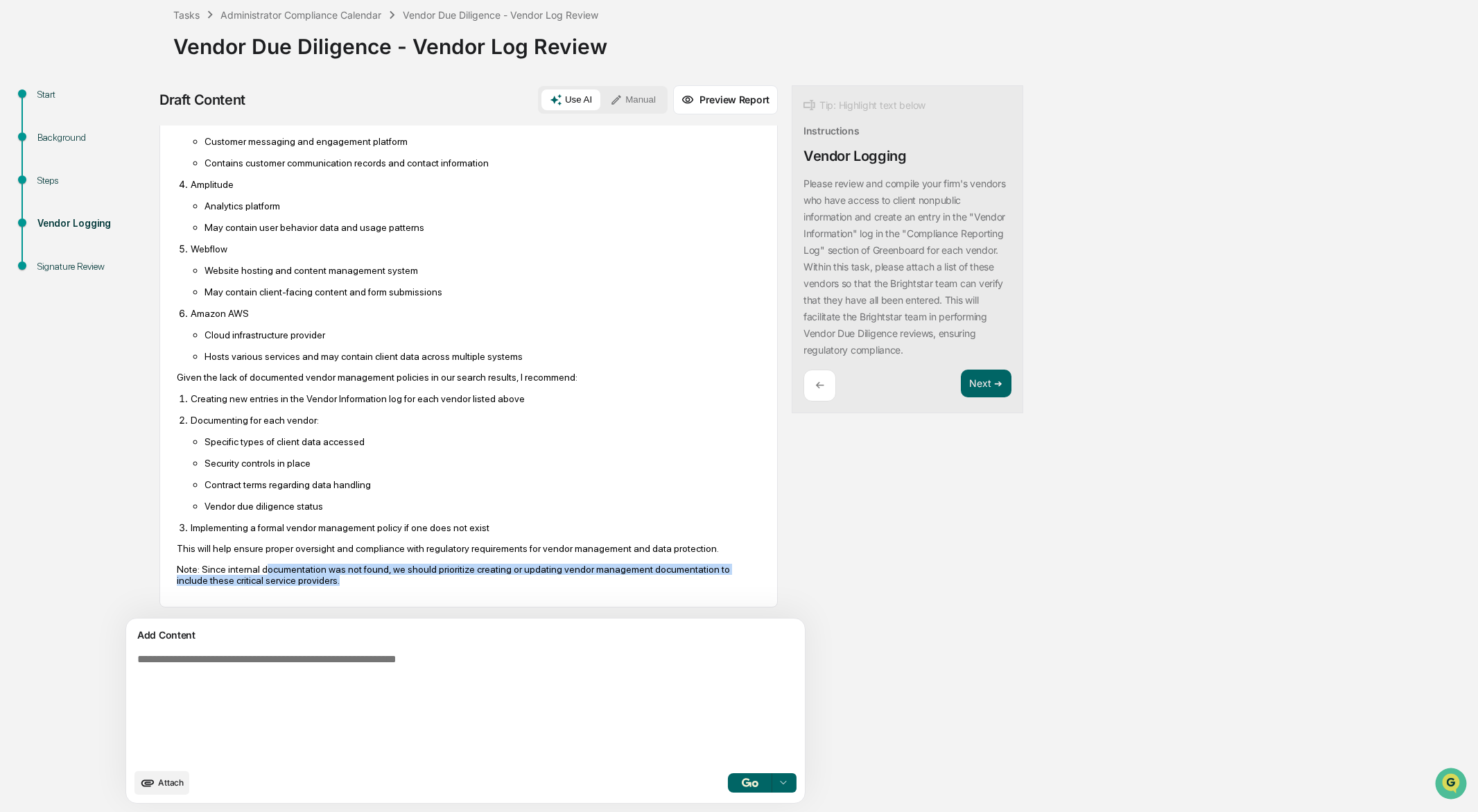
drag, startPoint x: 270, startPoint y: 565, endPoint x: 441, endPoint y: 588, distance: 172.5
click at [441, 588] on div "Based on my search of internal documentation, I was unable to locate specific v…" at bounding box center [468, 274] width 584 height 642
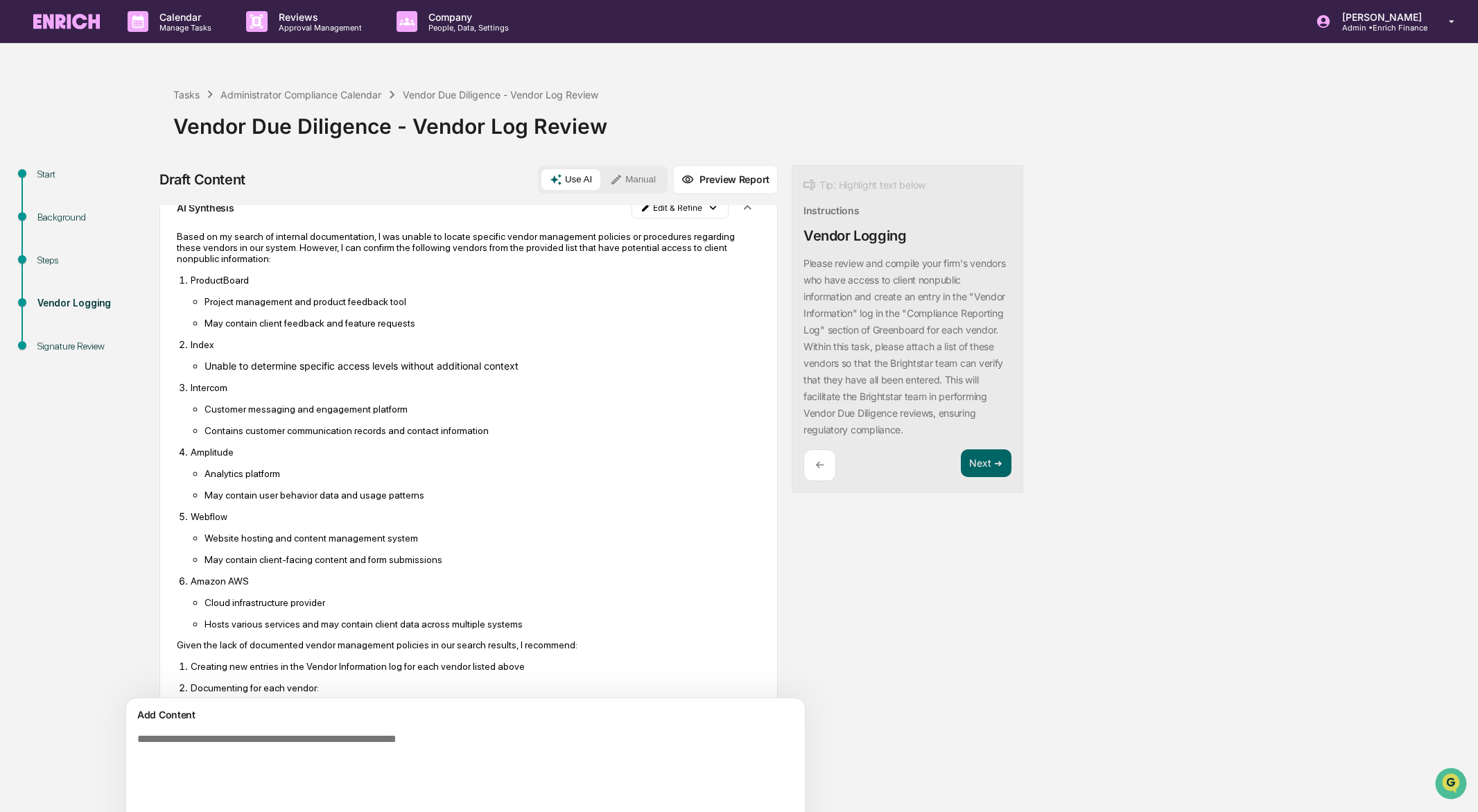
scroll to position [0, 0]
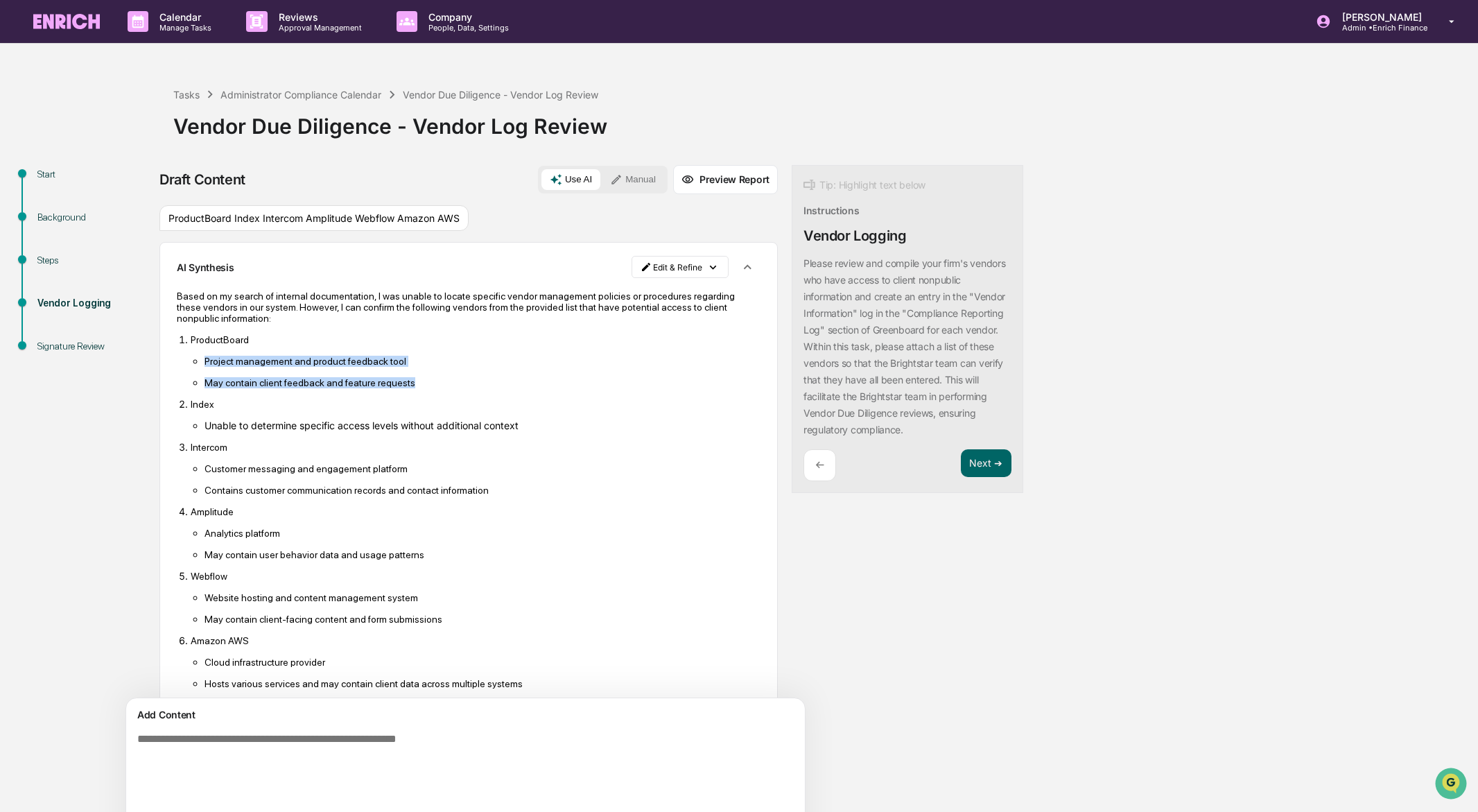
drag, startPoint x: 205, startPoint y: 361, endPoint x: 445, endPoint y: 387, distance: 241.4
click at [445, 387] on ul "Project management and product feedback tool May contain client feedback and fe…" at bounding box center [475, 371] width 570 height 34
copy ul "Project management and product feedback tool May contain client feedback and fe…"
click at [289, 329] on div "Based on my search of internal documentation, I was unable to locate specific v…" at bounding box center [468, 601] width 584 height 622
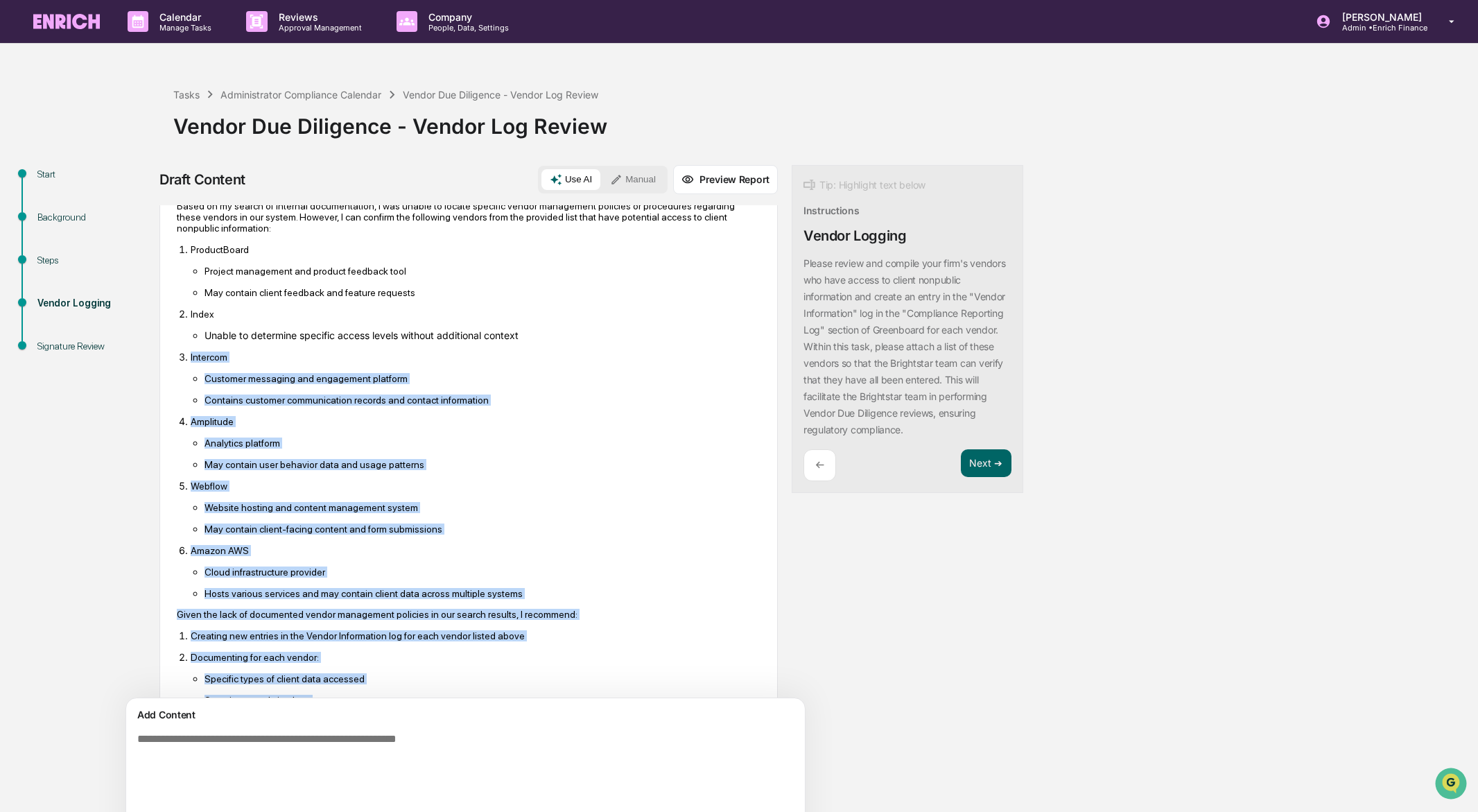
scroll to position [264, 0]
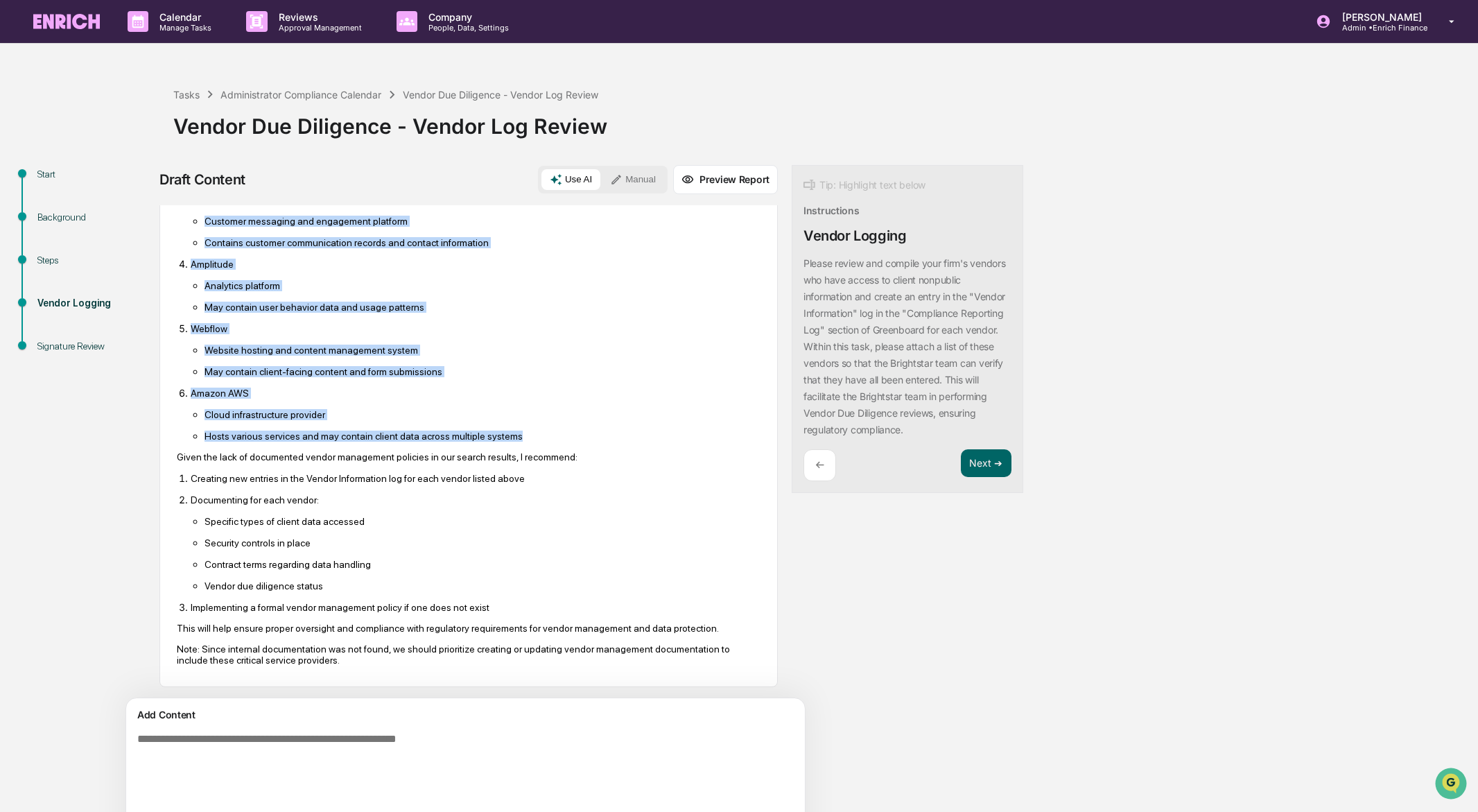
drag, startPoint x: 190, startPoint y: 446, endPoint x: 583, endPoint y: 421, distance: 393.8
click at [583, 421] on ol "ProductBoard Project management and product feedback tool May contain client fe…" at bounding box center [468, 264] width 584 height 356
copy ol "Intercom Customer messaging and engagement platform Contains customer communica…"
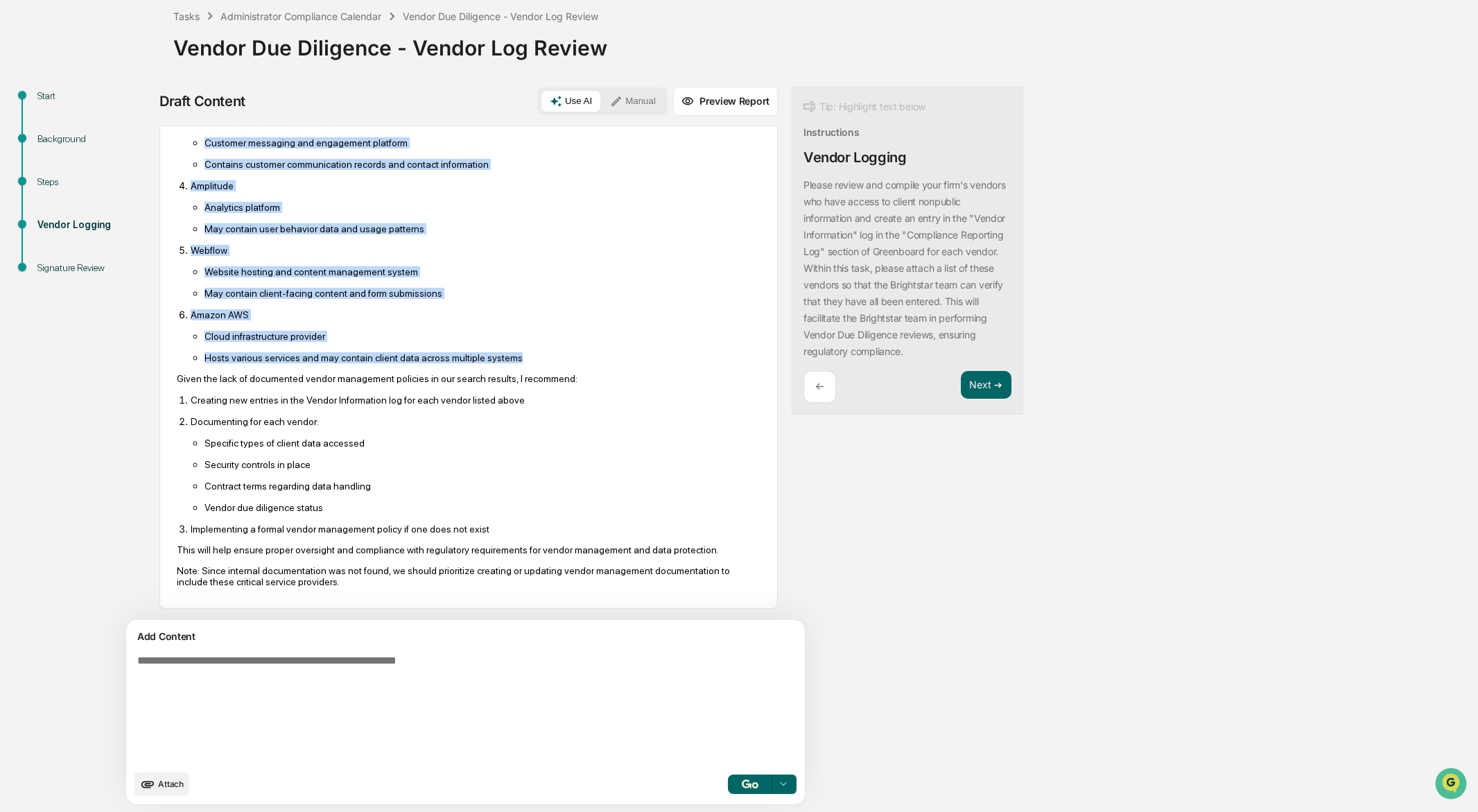
scroll to position [80, 0]
click at [170, 783] on span "Attach" at bounding box center [171, 782] width 26 height 11
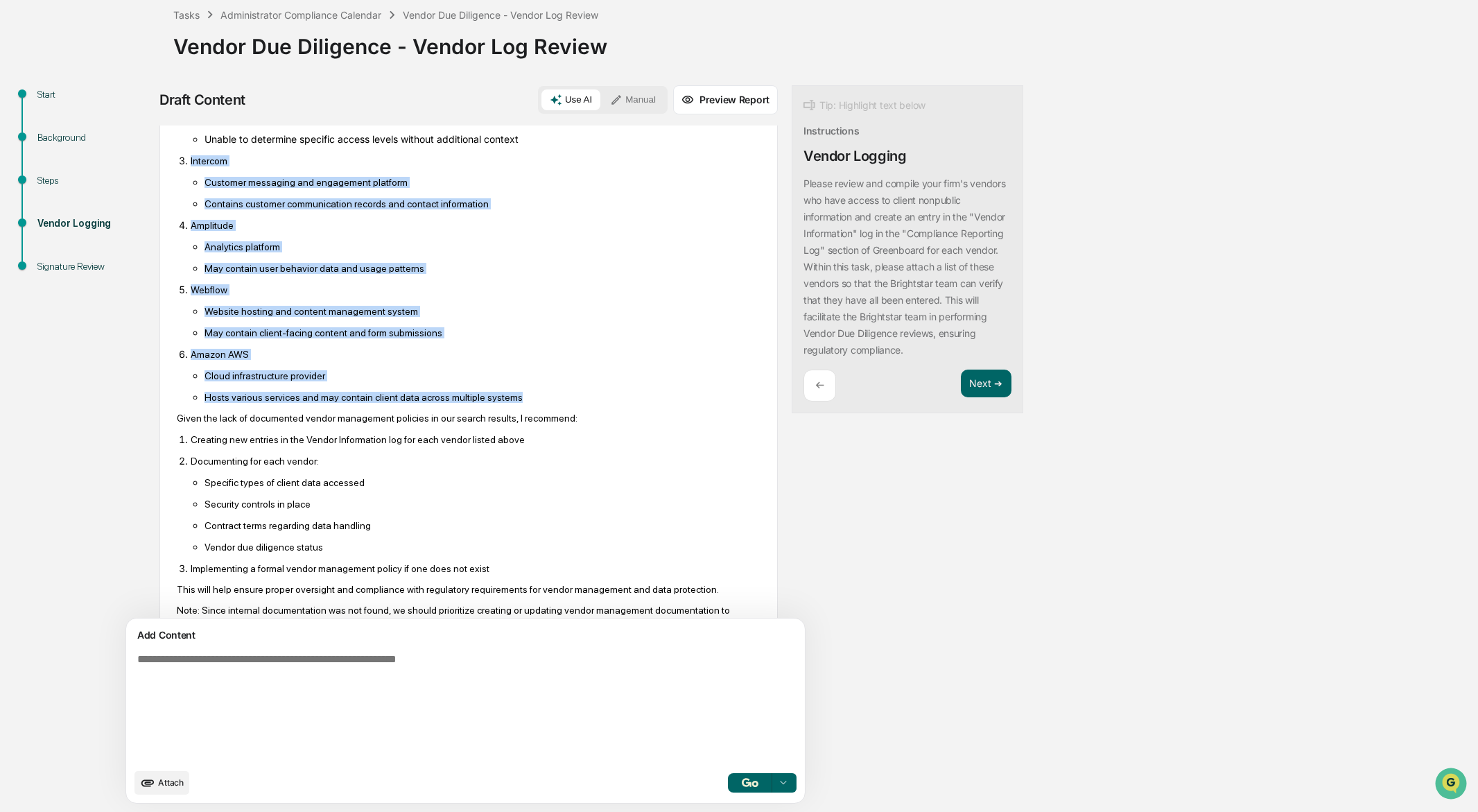
scroll to position [389, 0]
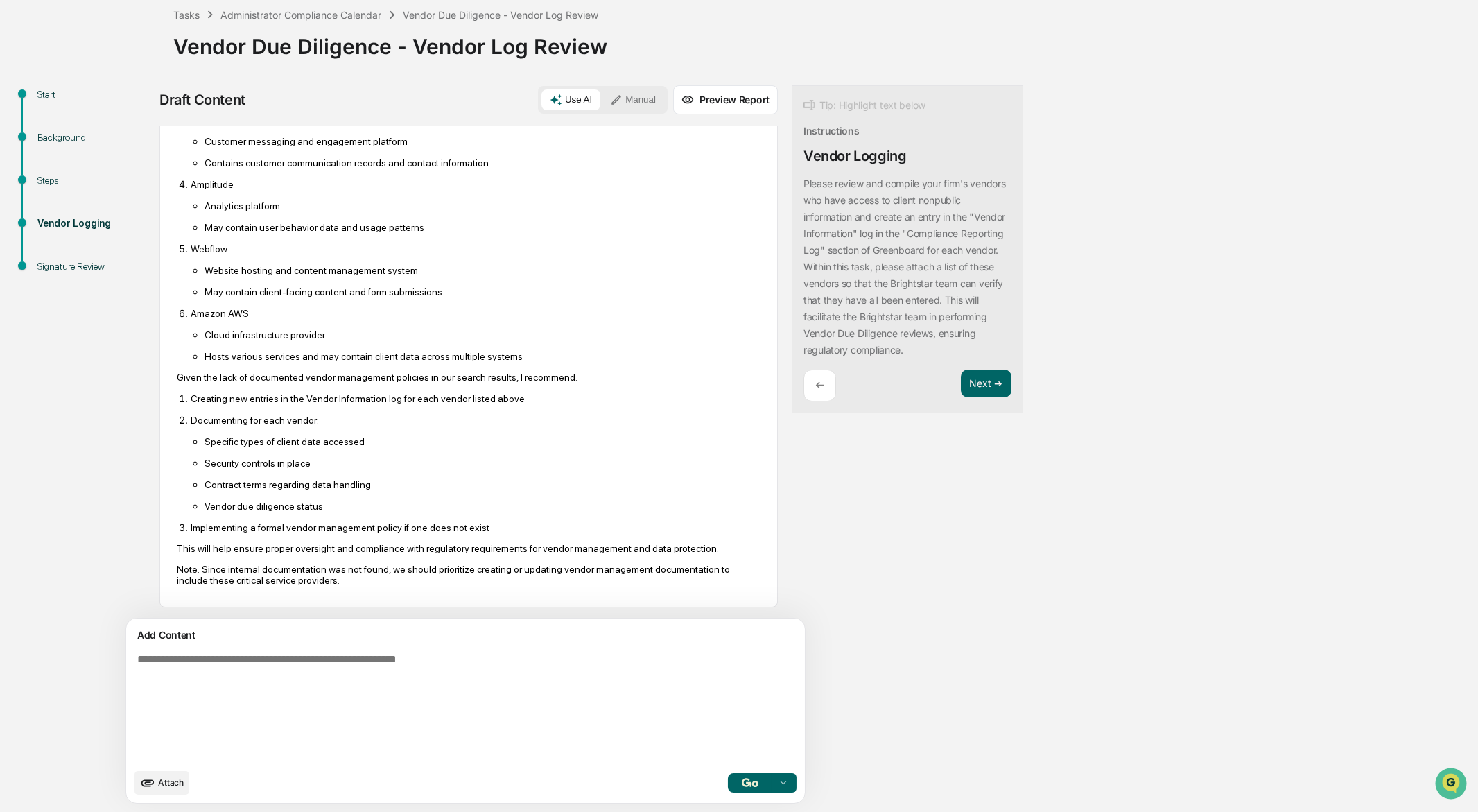
click at [381, 479] on p "Contract terms regarding data handling" at bounding box center [483, 485] width 556 height 11
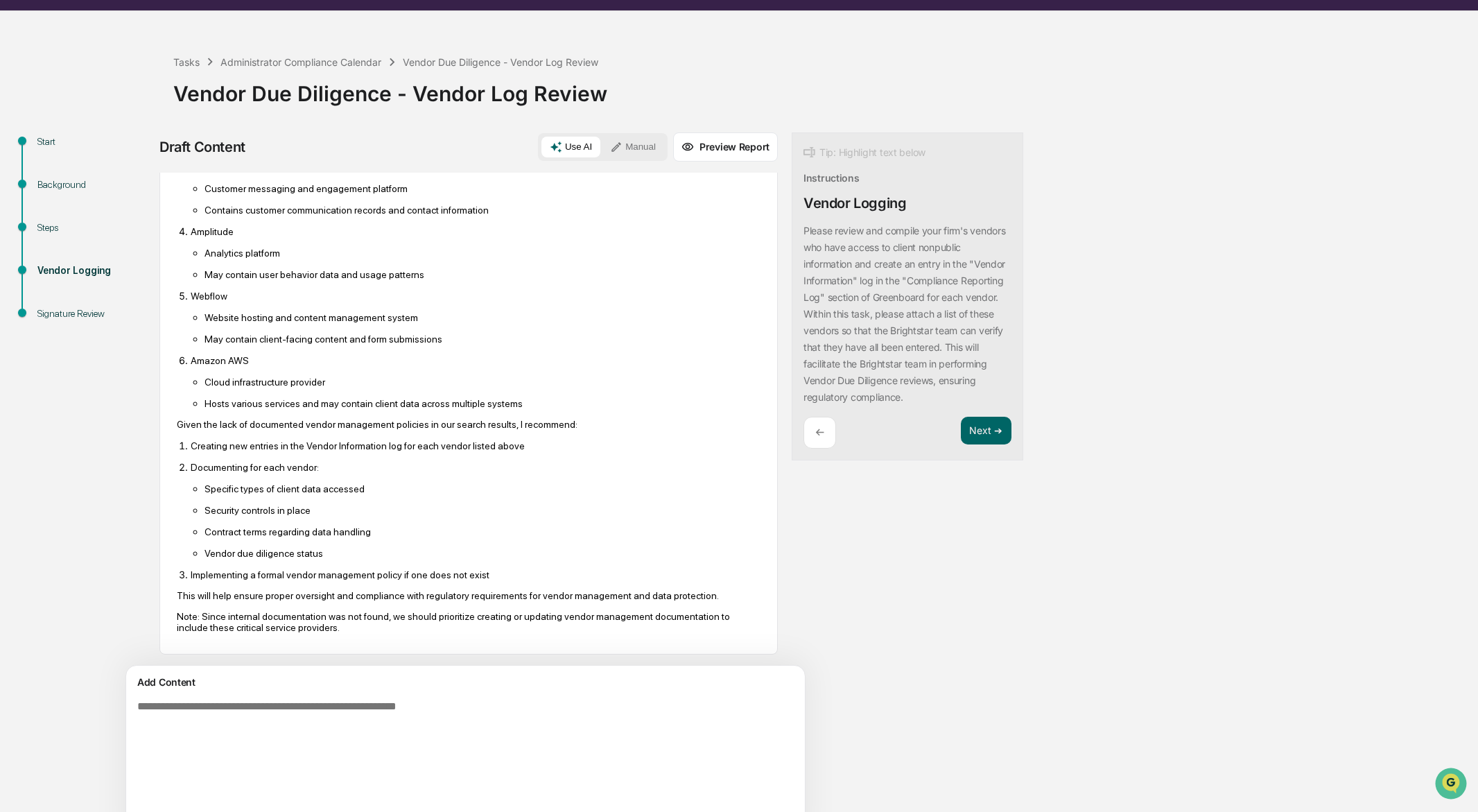
scroll to position [80, 0]
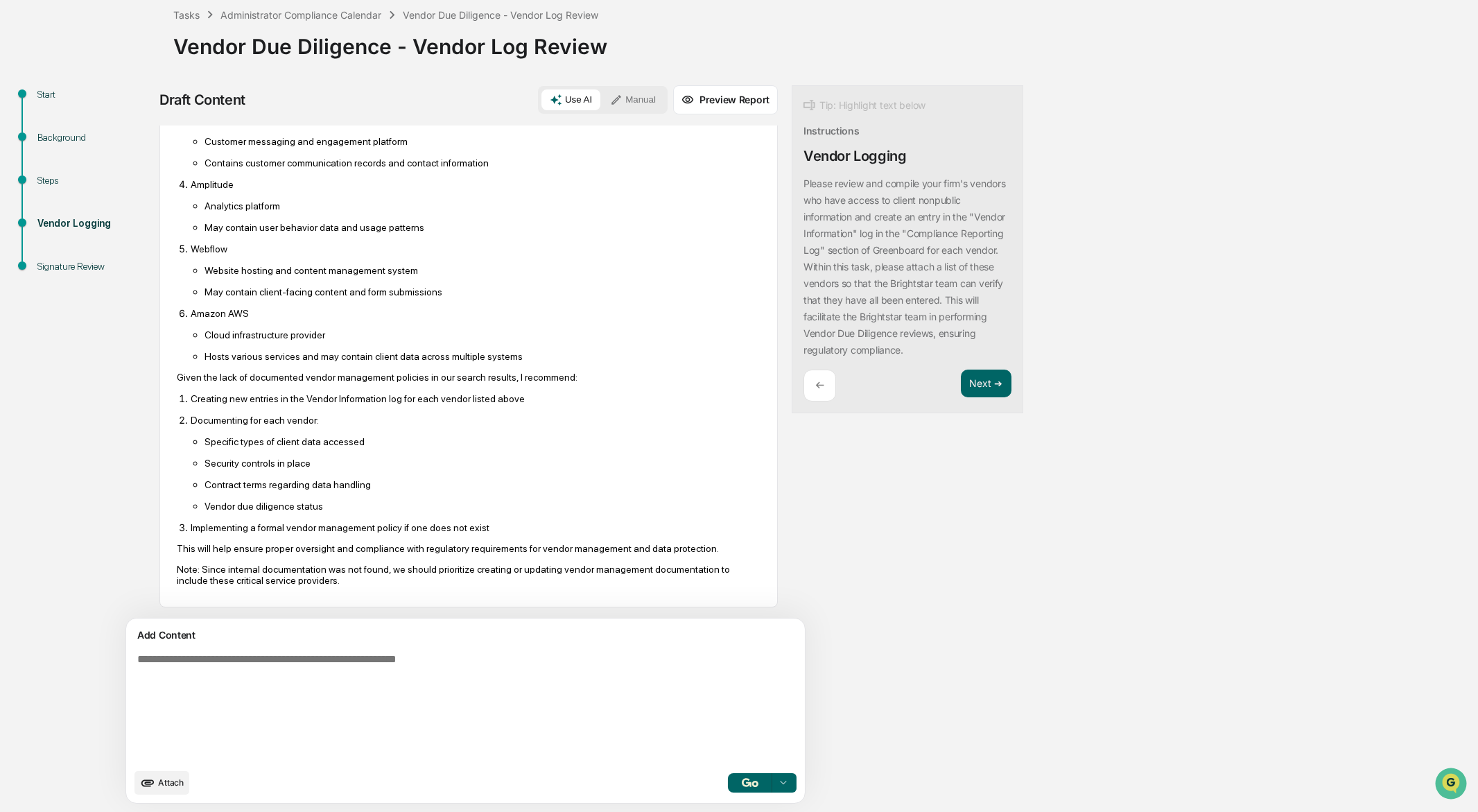
click at [728, 788] on button "button" at bounding box center [750, 782] width 44 height 19
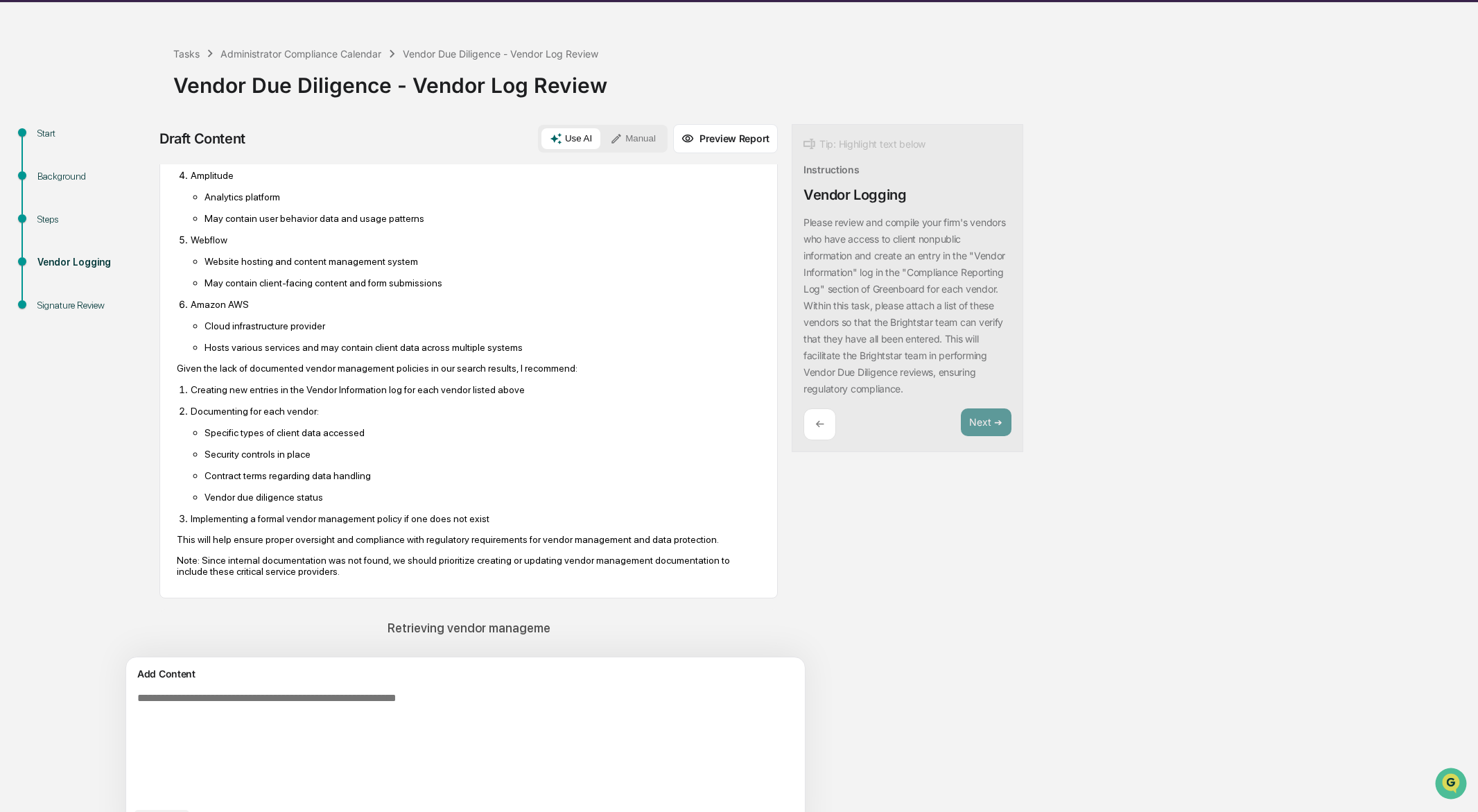
scroll to position [0, 0]
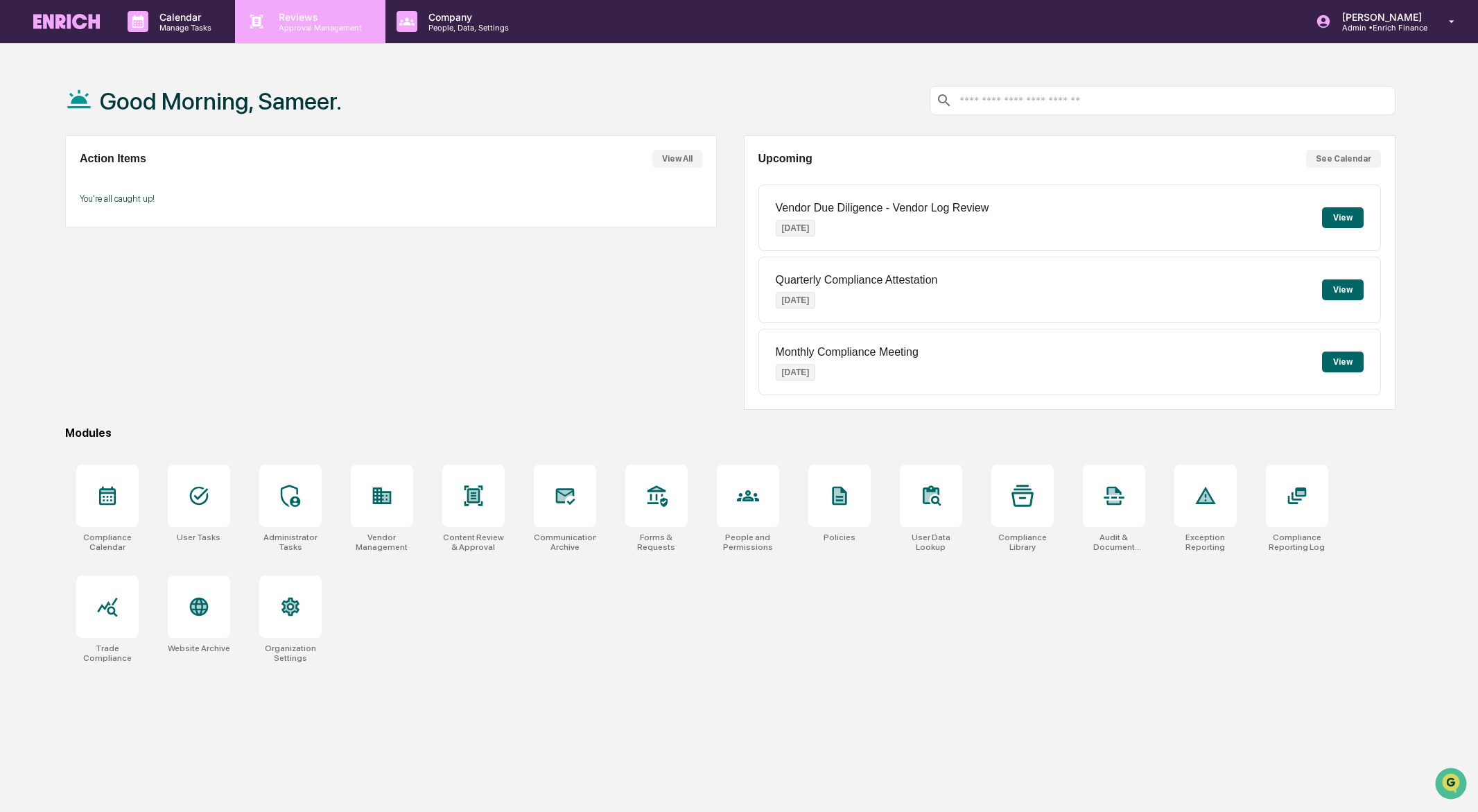
click at [309, 21] on p "Reviews" at bounding box center [318, 17] width 101 height 12
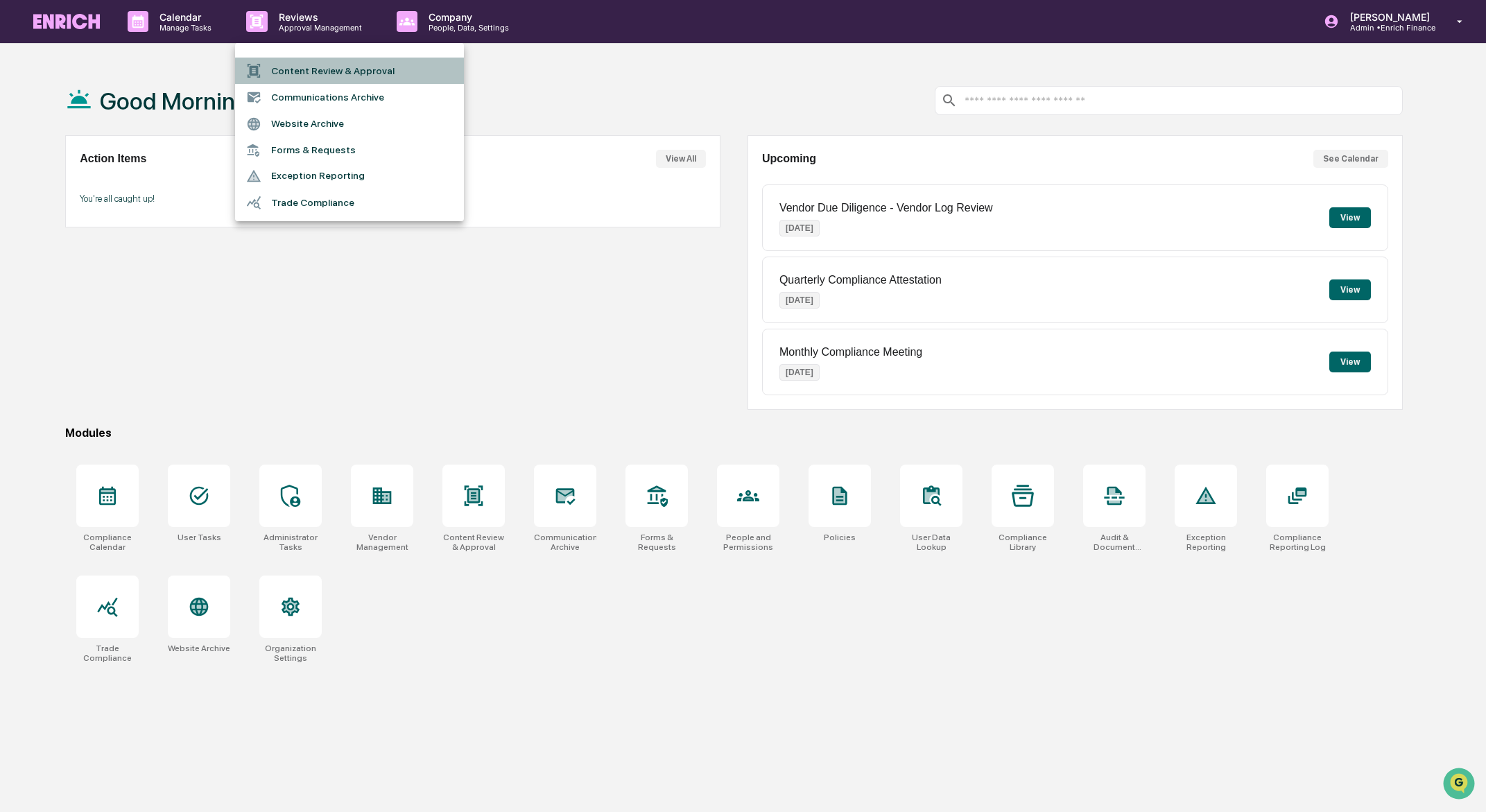
click at [349, 71] on li "Content Review & Approval" at bounding box center [349, 71] width 229 height 26
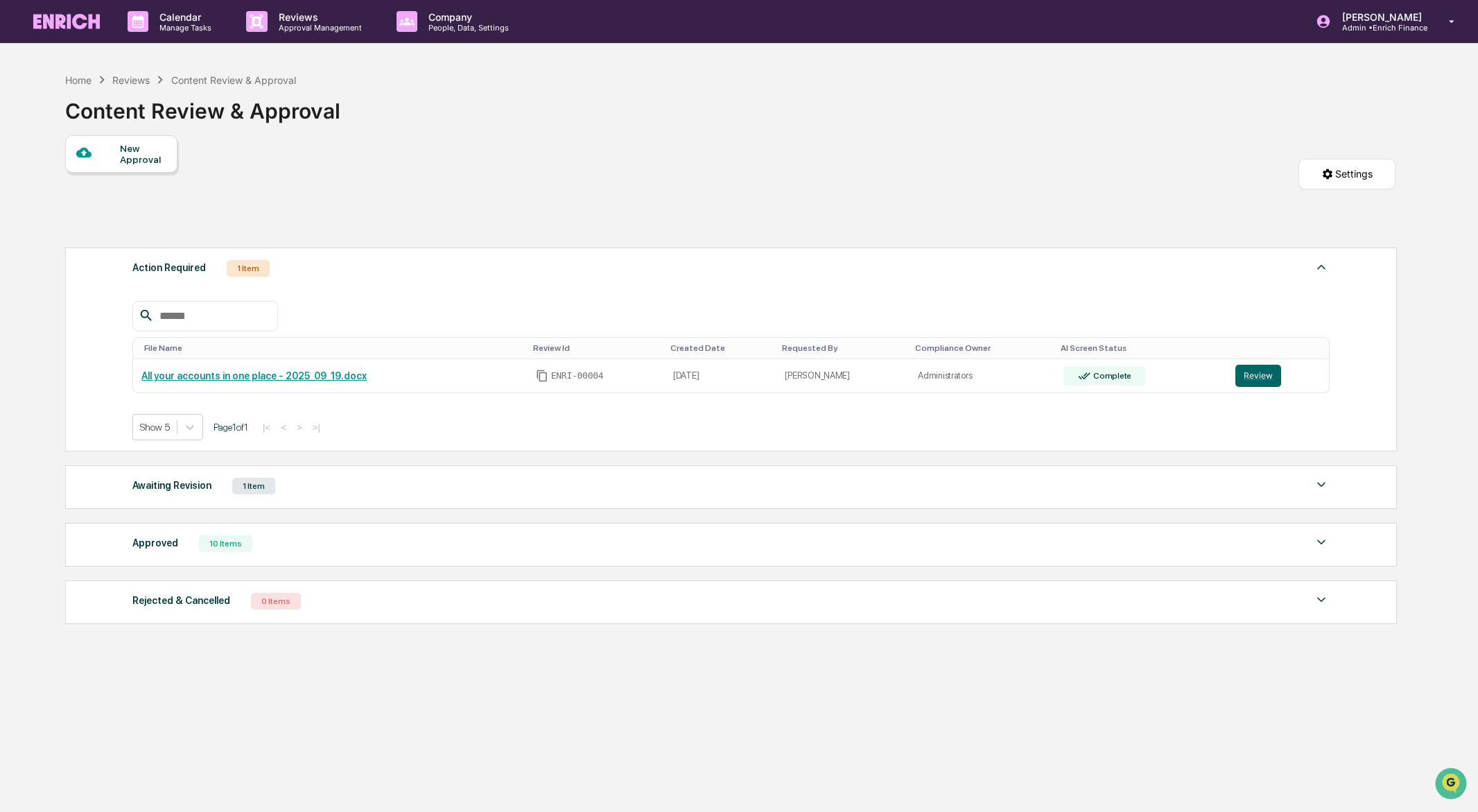
click at [160, 490] on div "Awaiting Revision" at bounding box center [172, 485] width 79 height 18
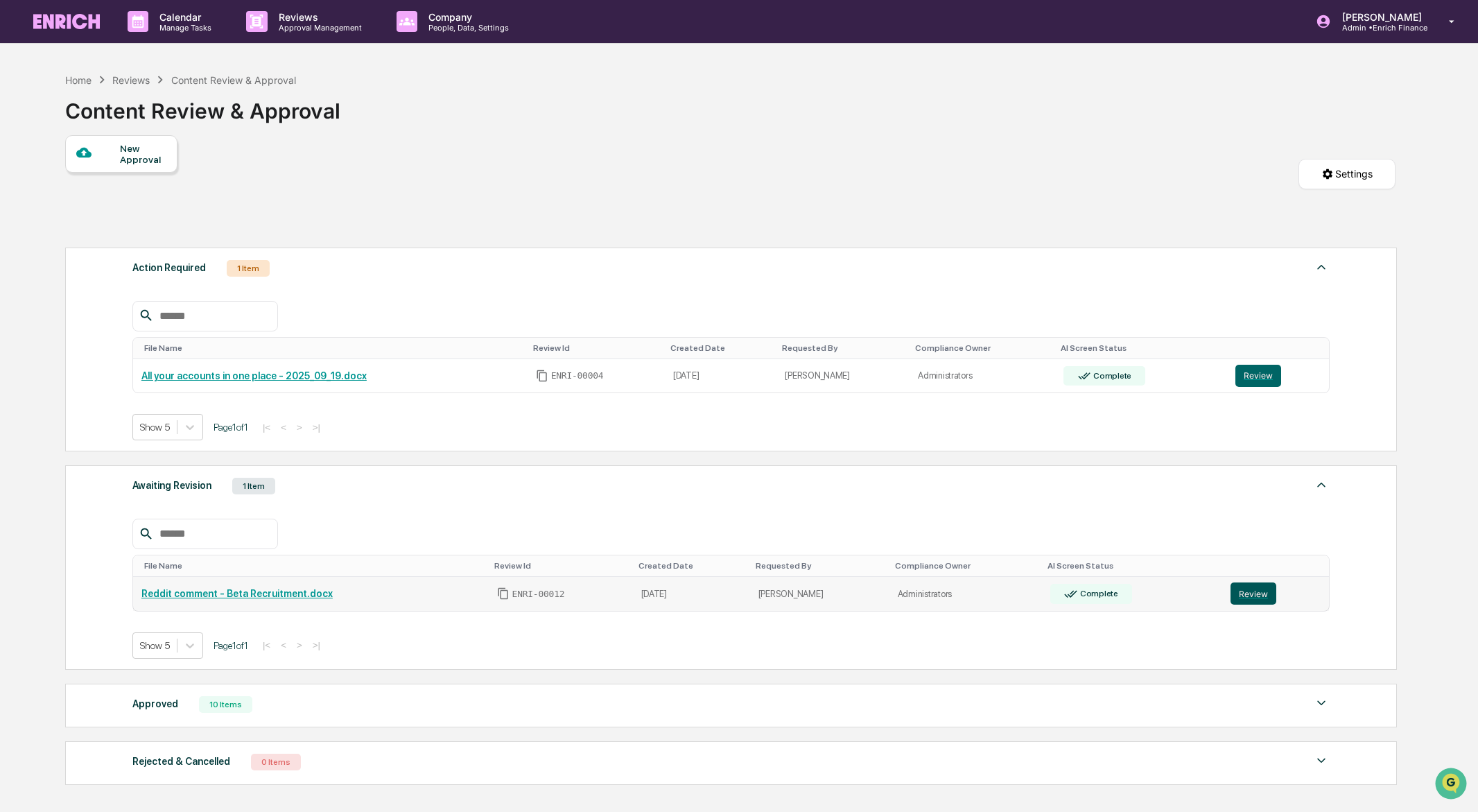
click at [1250, 601] on button "Review" at bounding box center [1253, 593] width 46 height 22
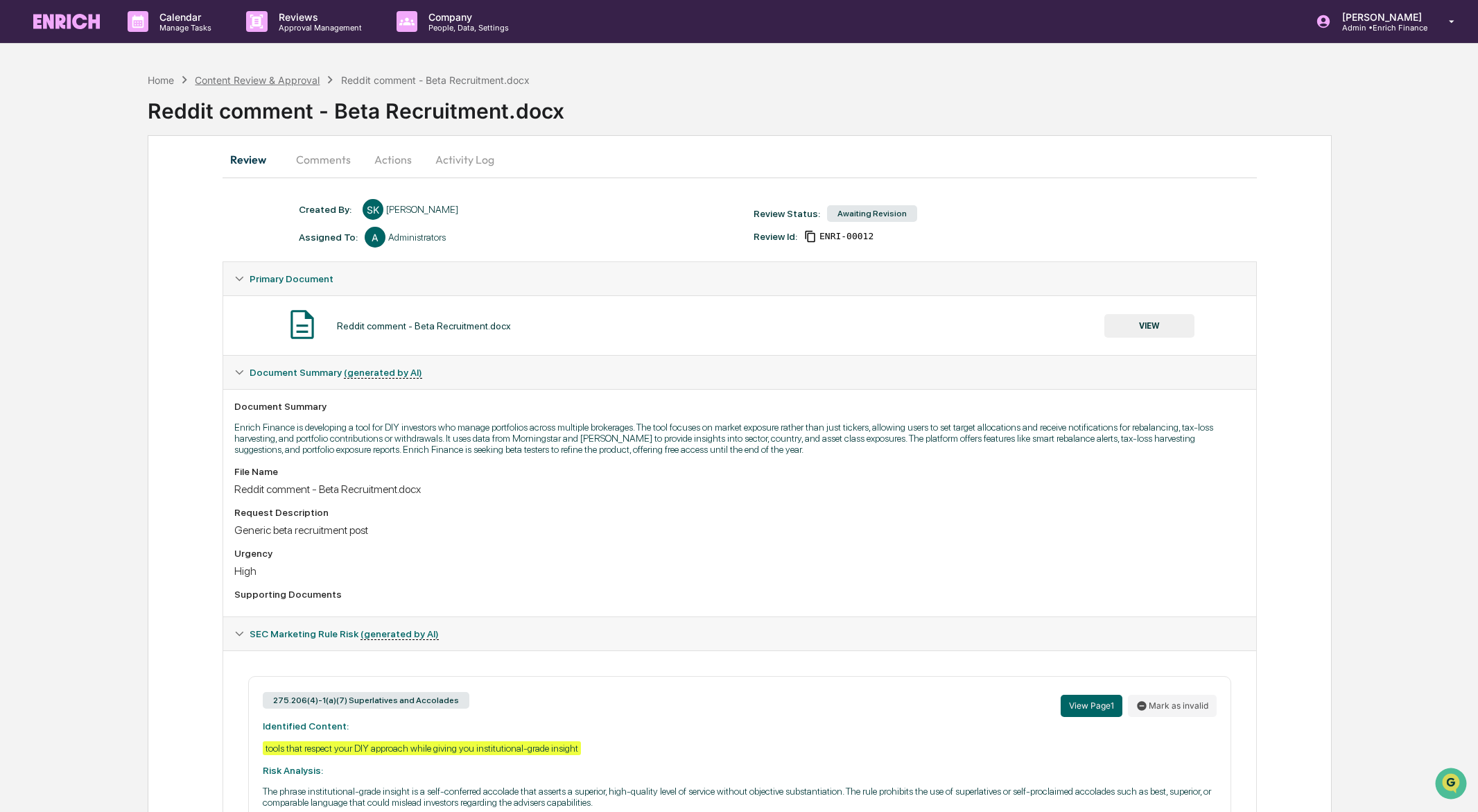
click at [232, 78] on div "Content Review & Approval" at bounding box center [257, 80] width 125 height 12
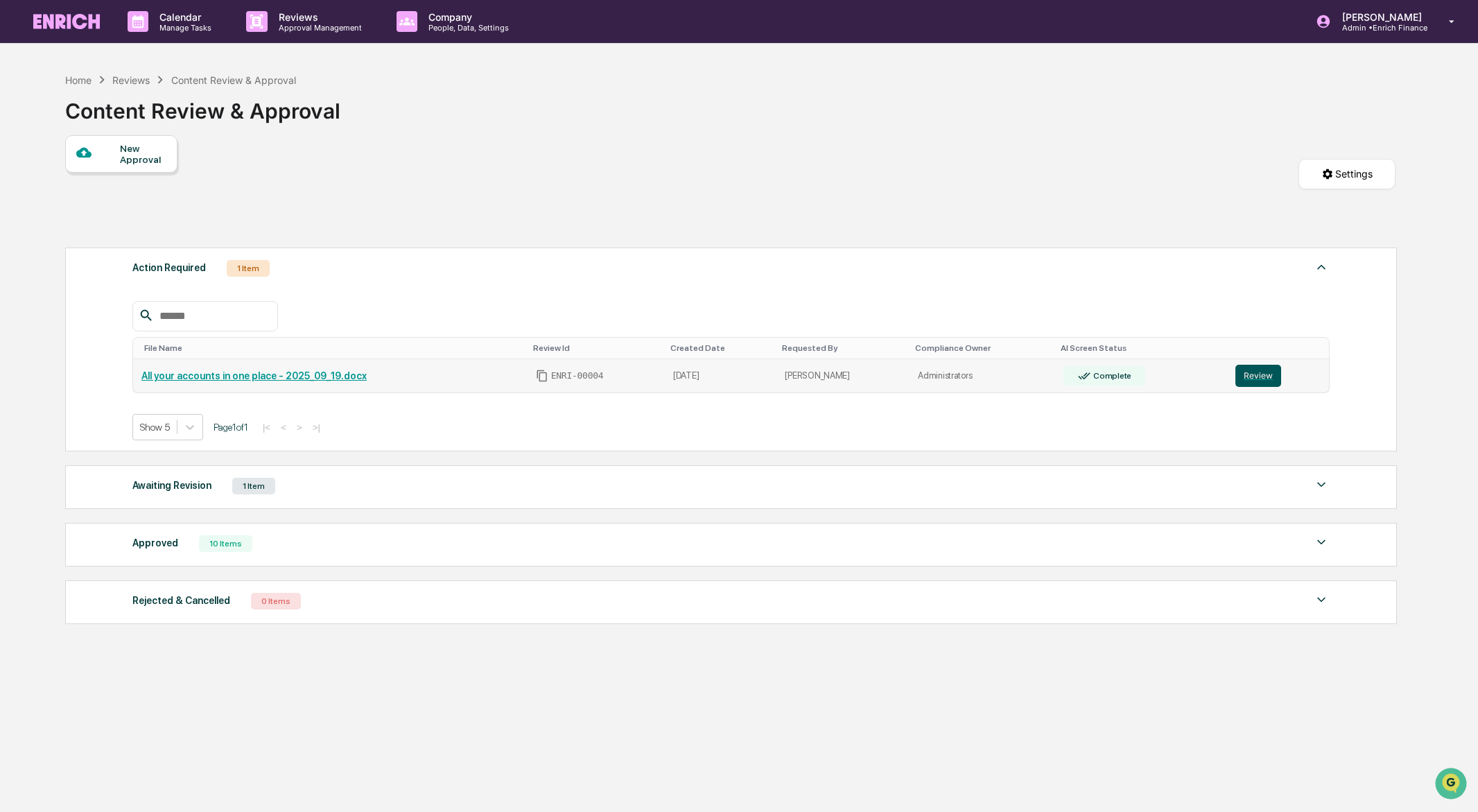
click at [1251, 377] on button "Review" at bounding box center [1258, 375] width 46 height 22
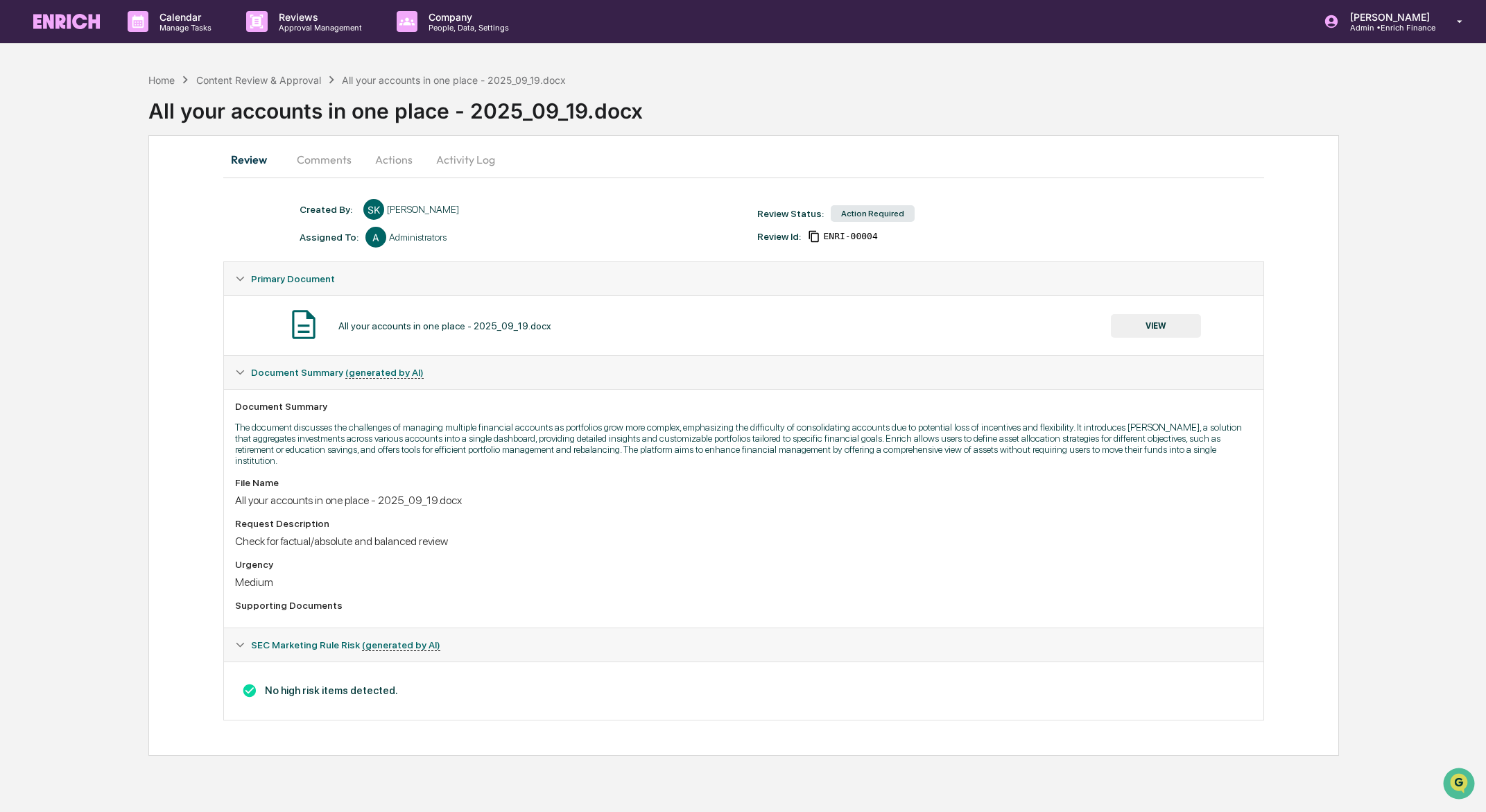
click at [401, 159] on button "Actions" at bounding box center [394, 159] width 63 height 34
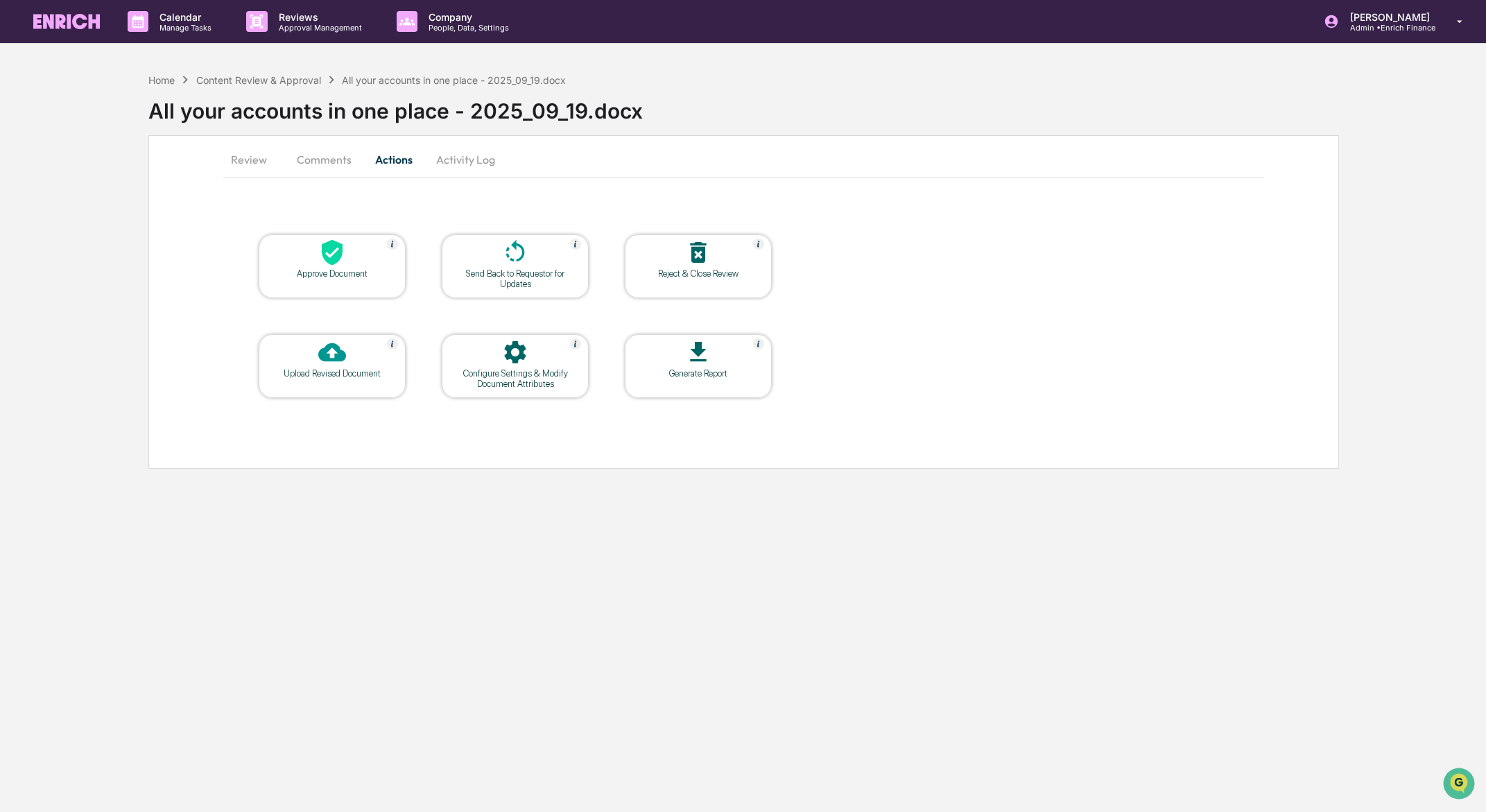
click at [444, 160] on button "Activity Log" at bounding box center [466, 159] width 81 height 34
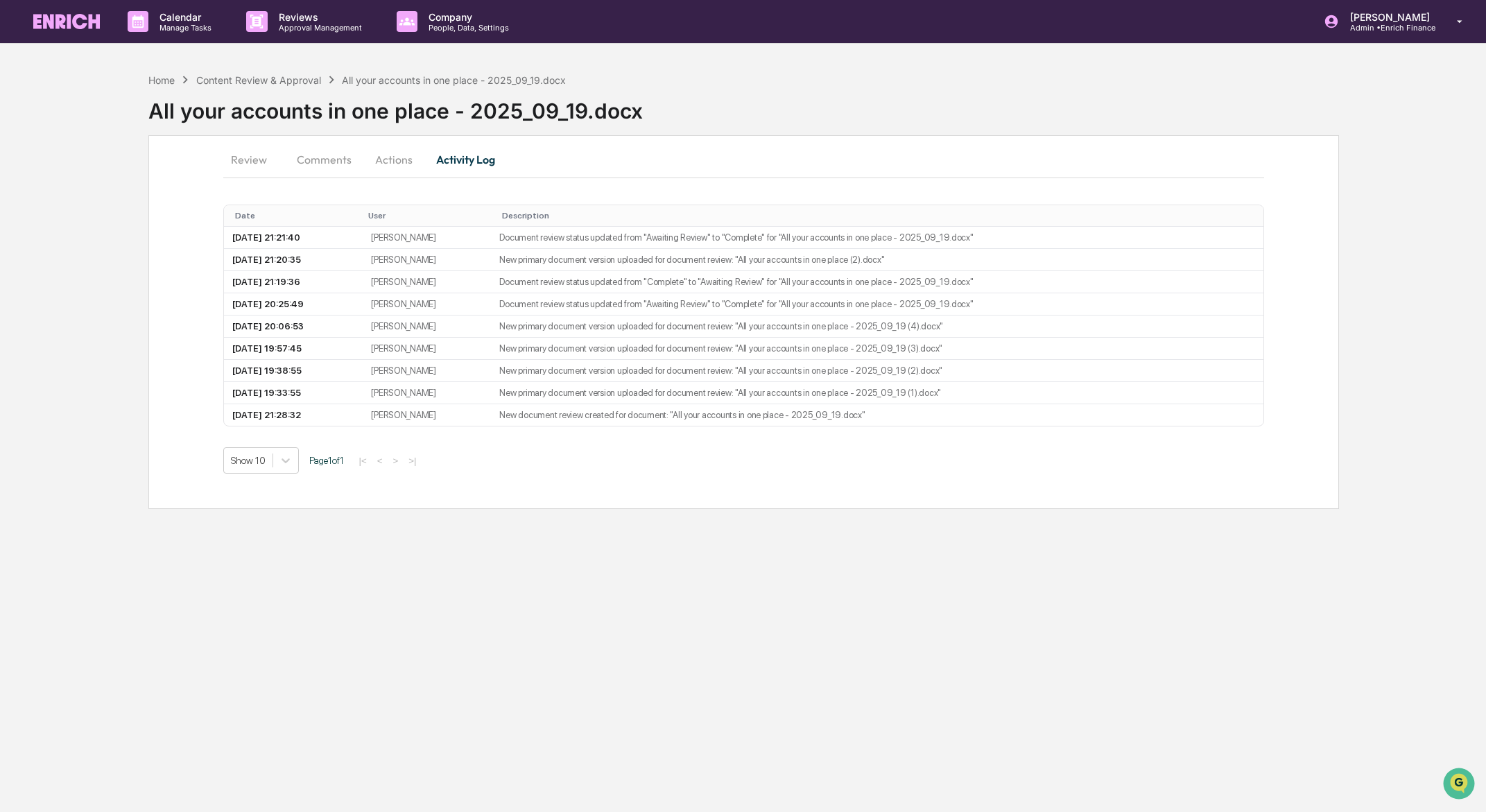
click at [334, 165] on button "Comments" at bounding box center [324, 159] width 77 height 34
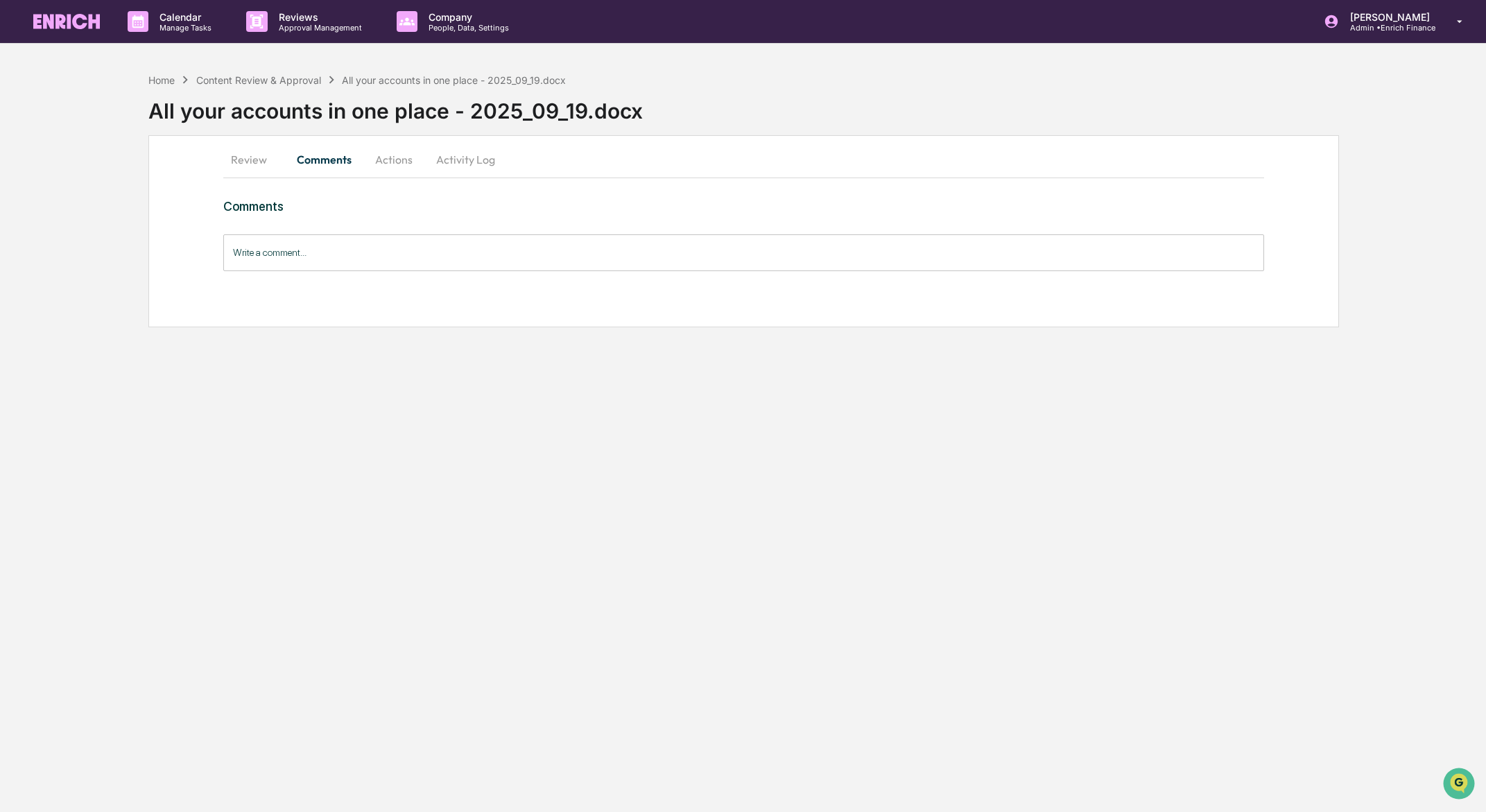
click at [264, 160] on button "Review" at bounding box center [255, 159] width 63 height 34
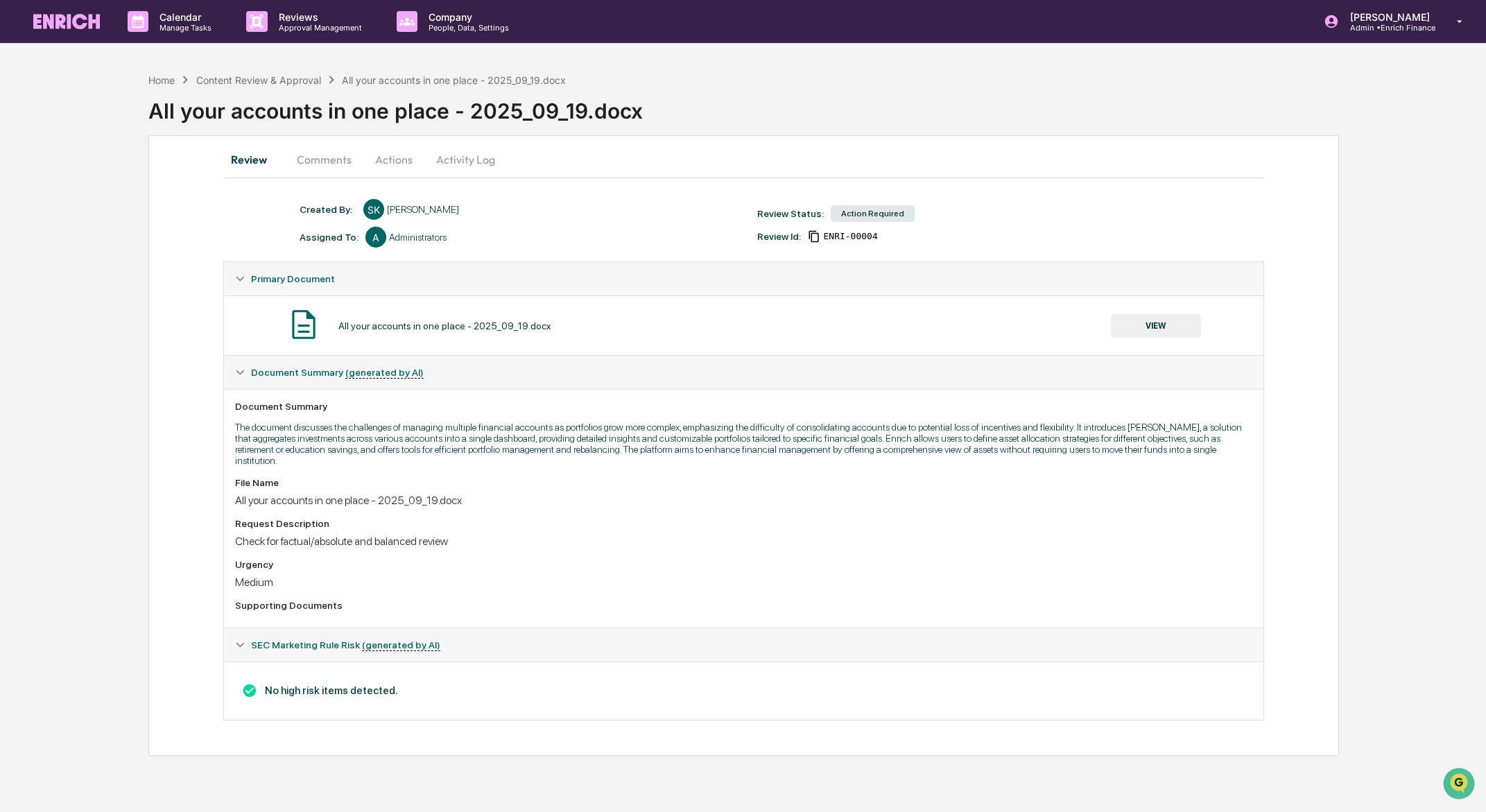
click at [392, 163] on button "Actions" at bounding box center [394, 159] width 63 height 34
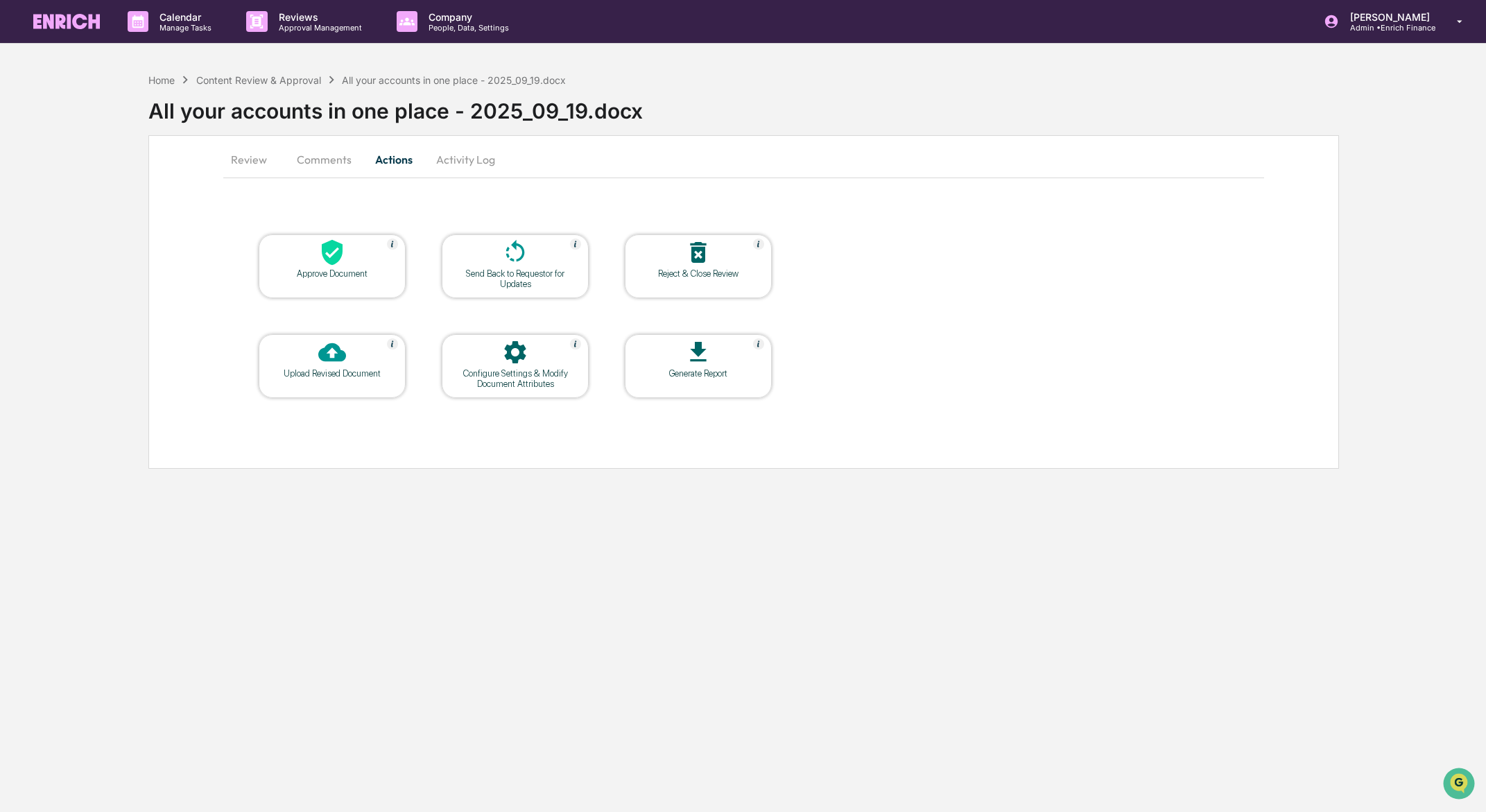
click at [351, 366] on div at bounding box center [332, 354] width 138 height 30
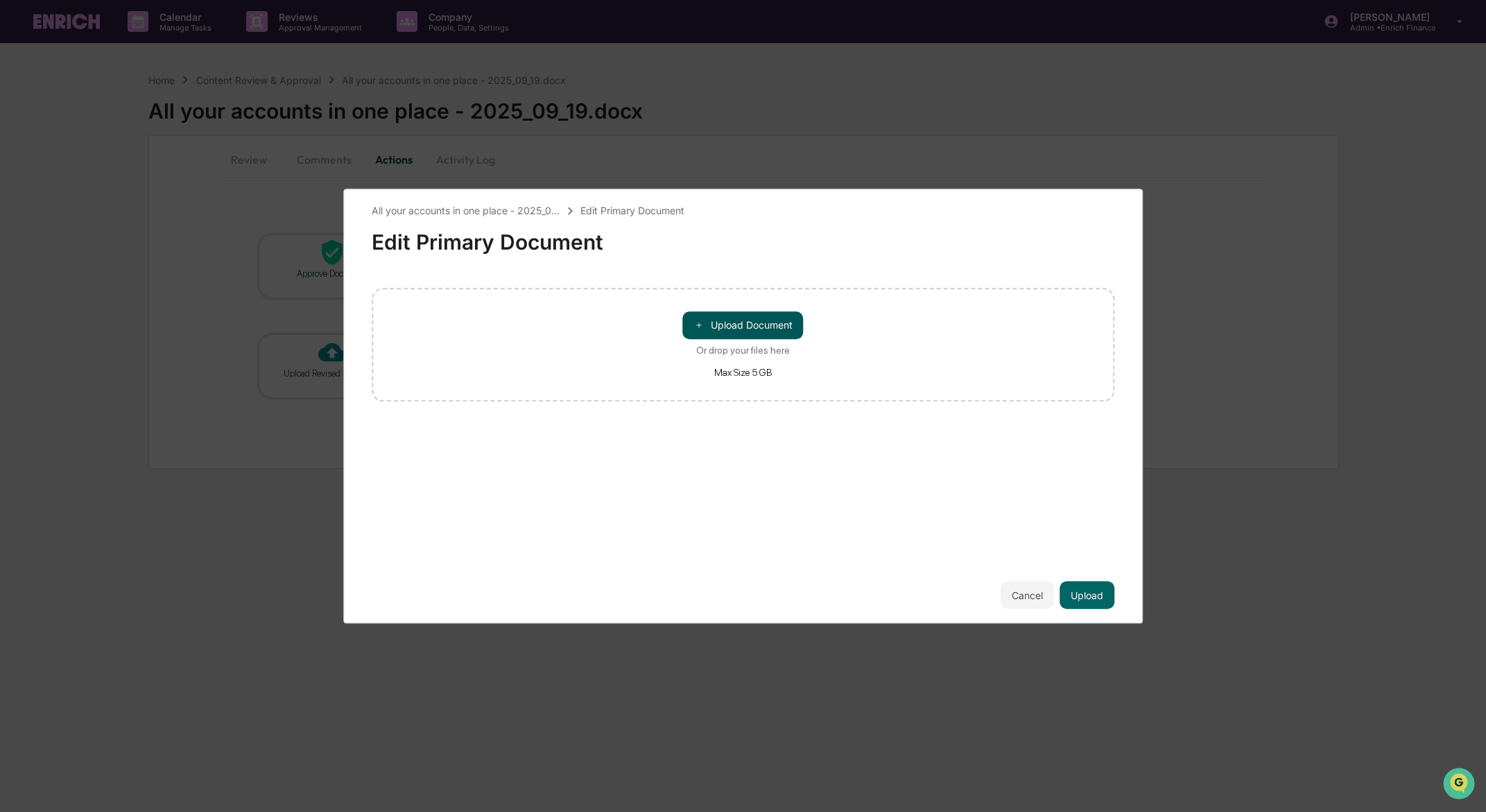
click at [727, 324] on button "＋ Upload Document" at bounding box center [743, 325] width 121 height 28
click at [1092, 602] on button "Upload" at bounding box center [1087, 595] width 55 height 28
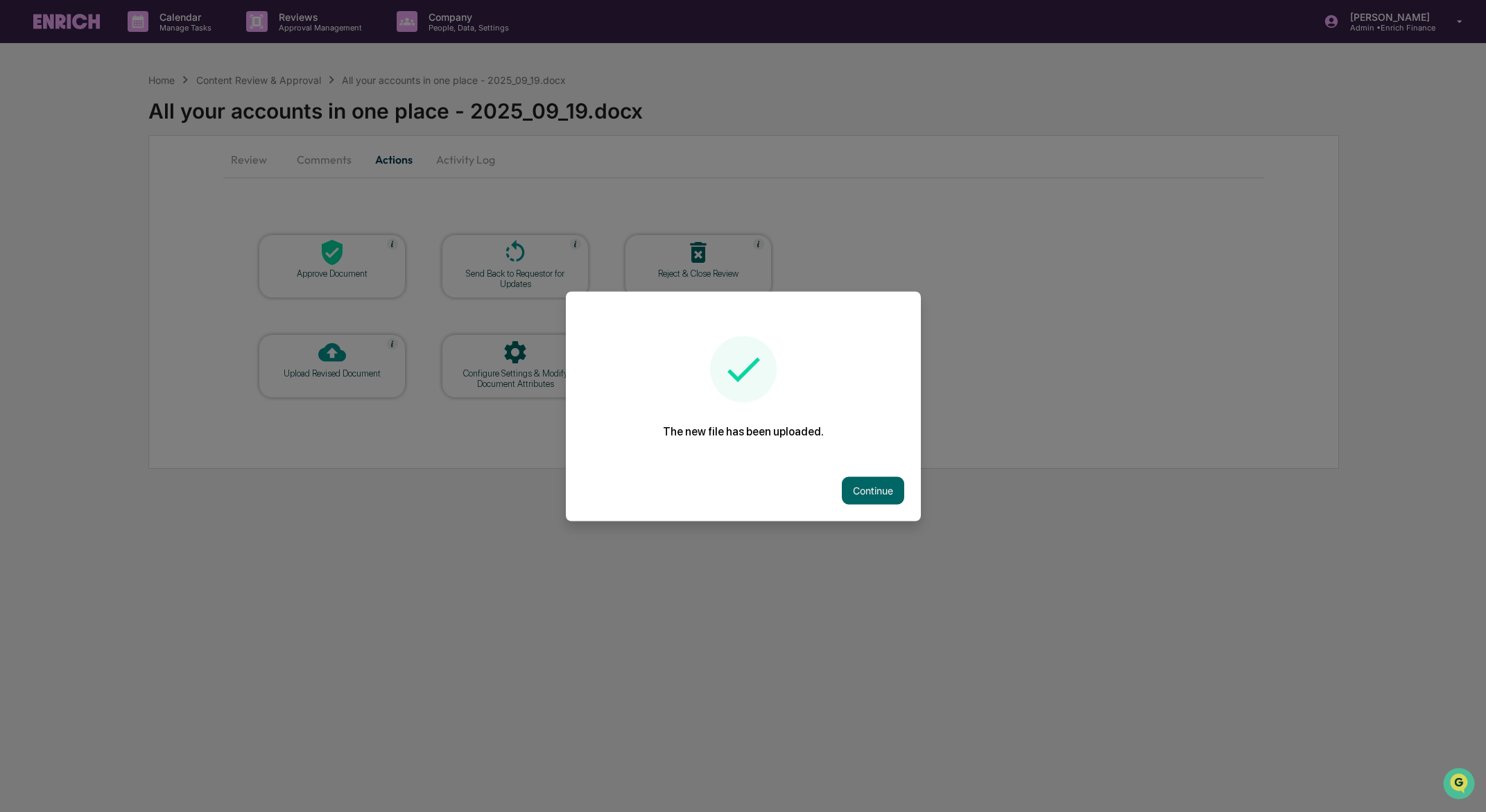
click at [876, 493] on button "Continue" at bounding box center [873, 490] width 63 height 28
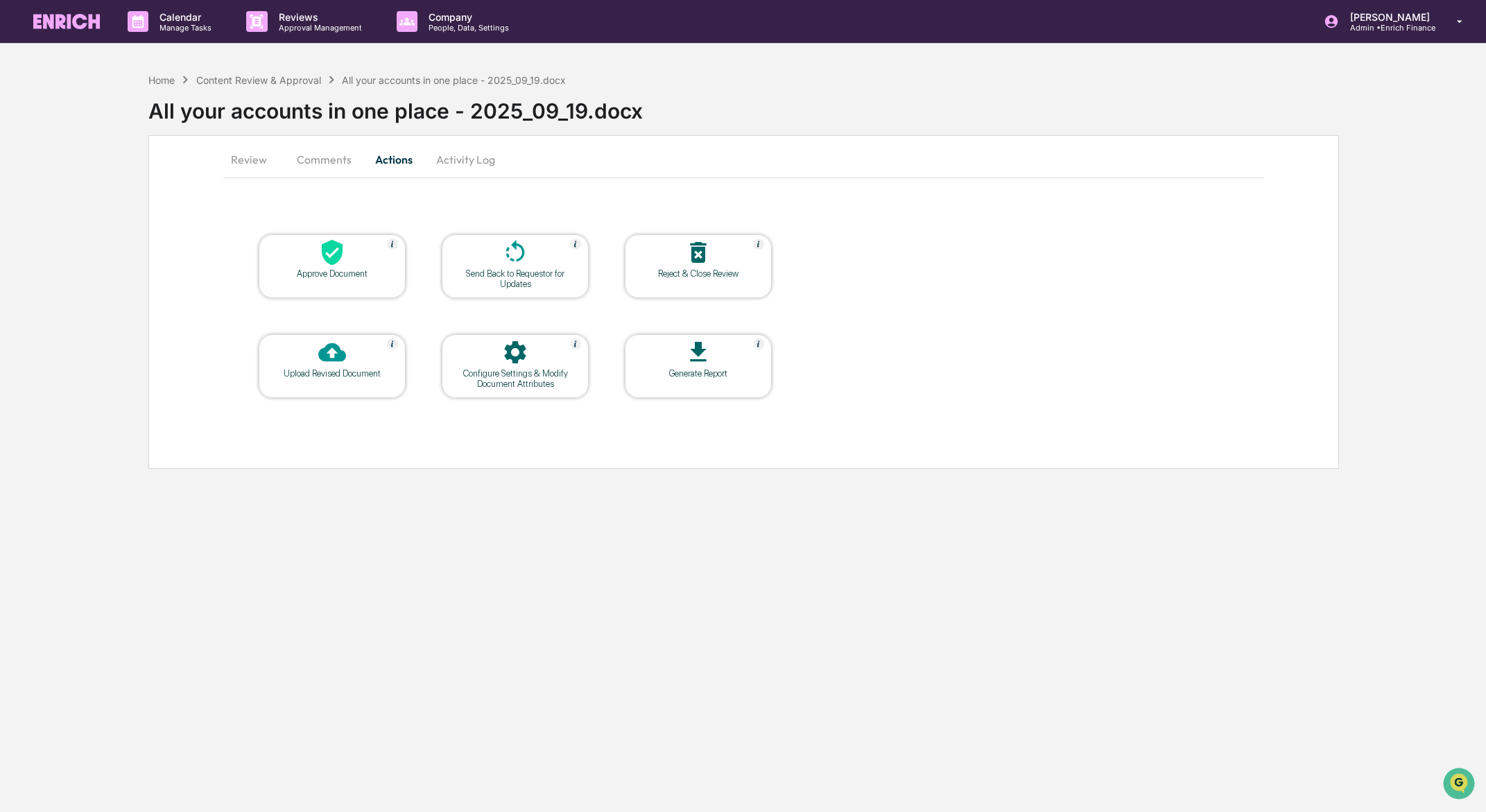
click at [278, 166] on button "Review" at bounding box center [255, 159] width 63 height 34
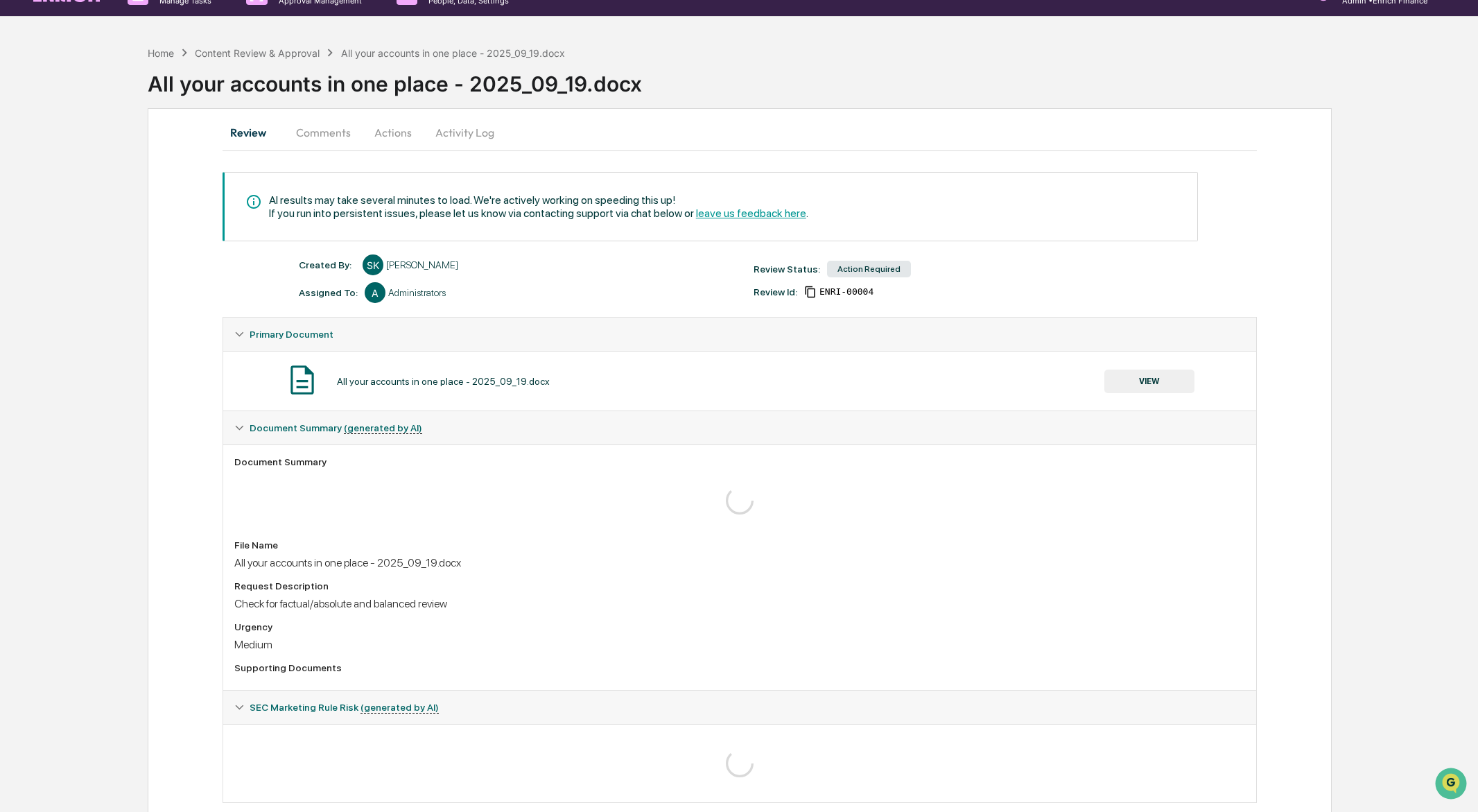
scroll to position [53, 0]
